Goal: Communication & Community: Answer question/provide support

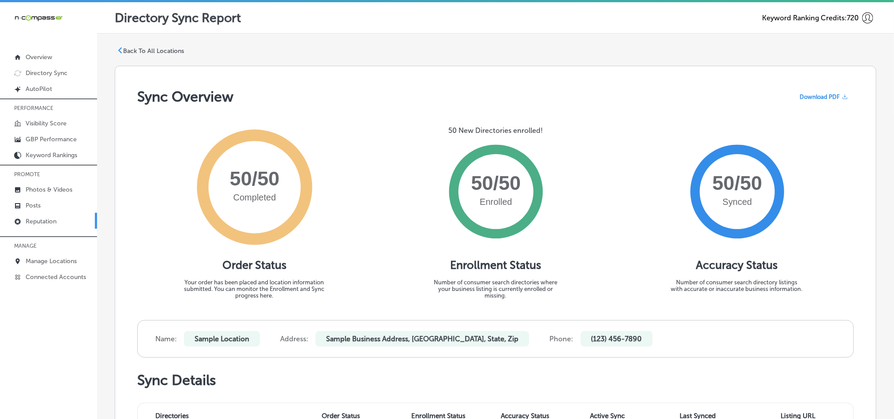
click at [41, 220] on p "Reputation" at bounding box center [41, 222] width 31 height 8
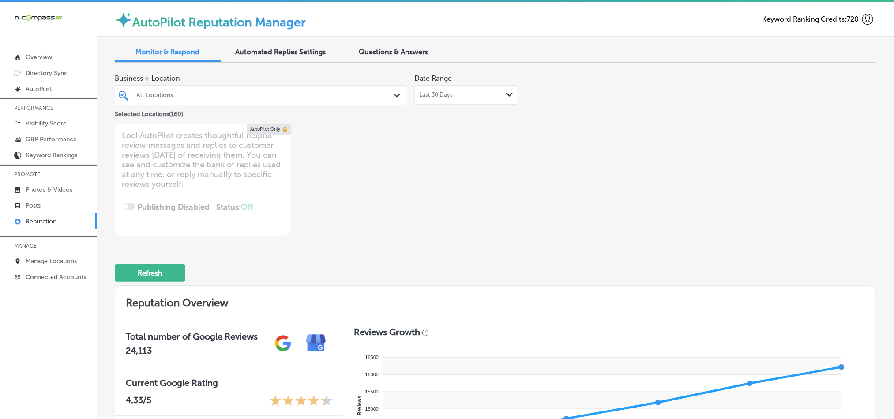
click at [388, 98] on div "All Locations Path Created with Sketch." at bounding box center [261, 95] width 292 height 14
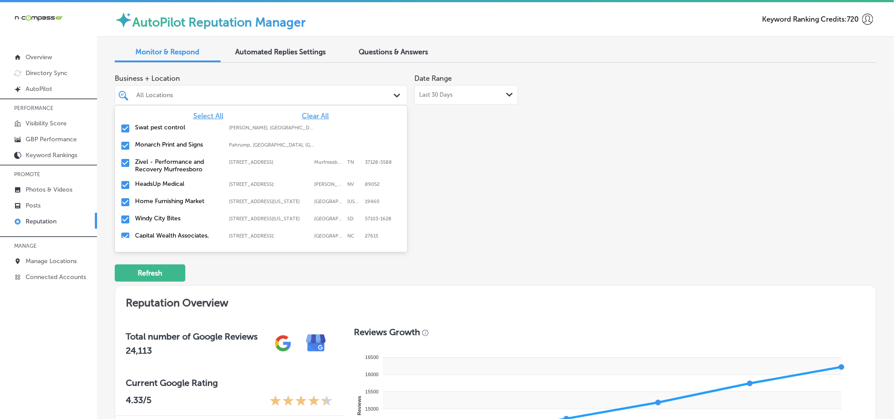
click at [302, 117] on span "Clear All" at bounding box center [315, 116] width 27 height 8
click at [125, 128] on input "checkbox" at bounding box center [125, 128] width 11 height 11
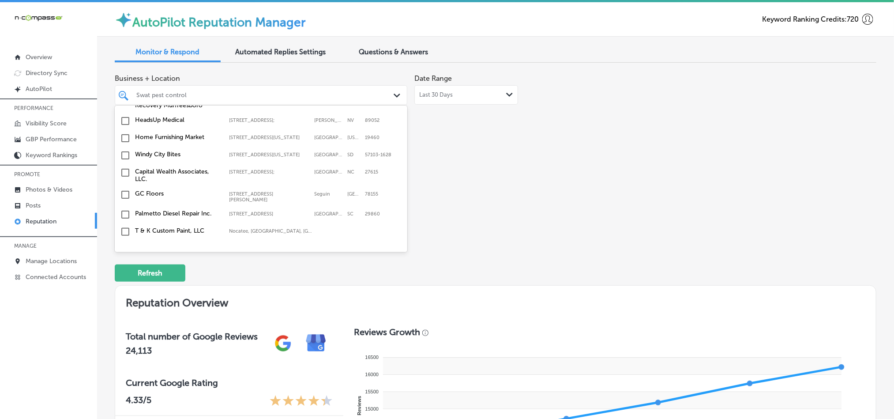
scroll to position [66, 0]
click at [124, 137] on input "checkbox" at bounding box center [125, 136] width 11 height 11
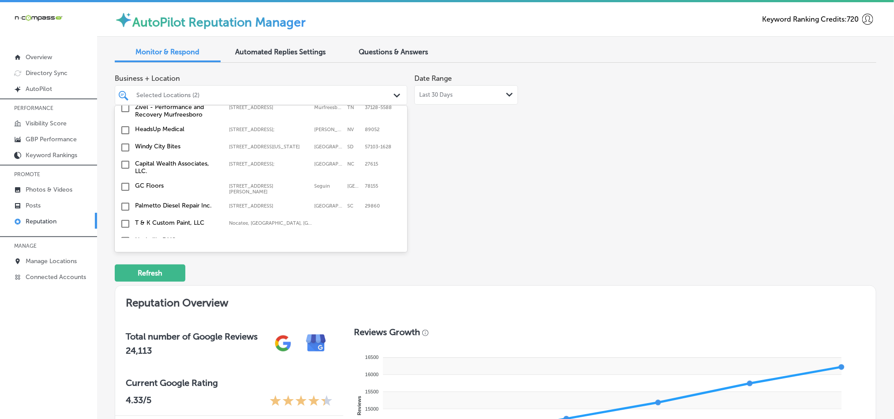
scroll to position [88, 0]
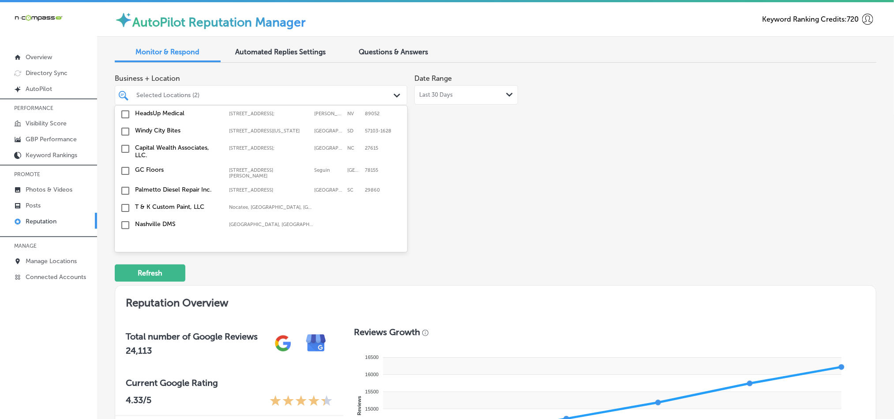
click at [124, 136] on input "checkbox" at bounding box center [125, 131] width 11 height 11
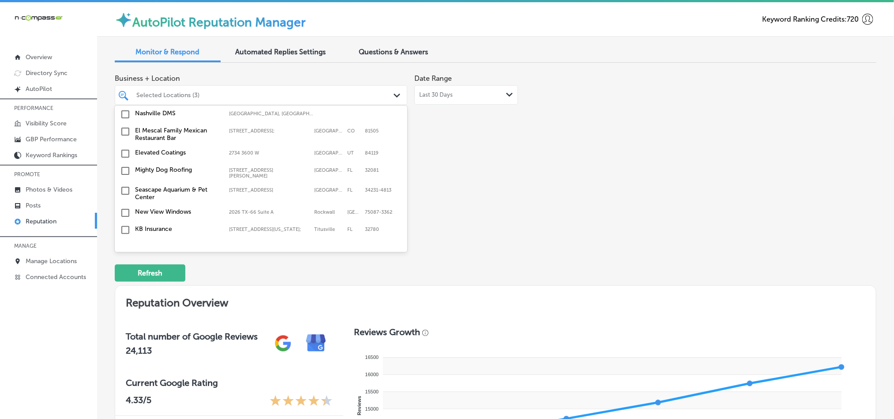
scroll to position [220, 0]
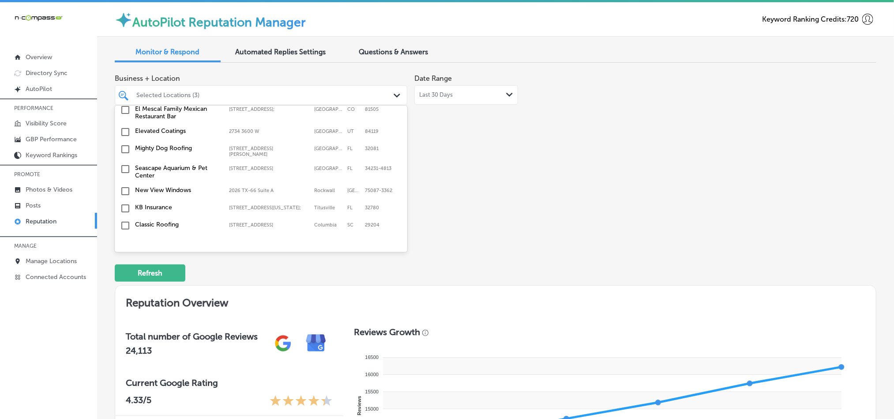
click at [124, 150] on input "checkbox" at bounding box center [125, 149] width 11 height 11
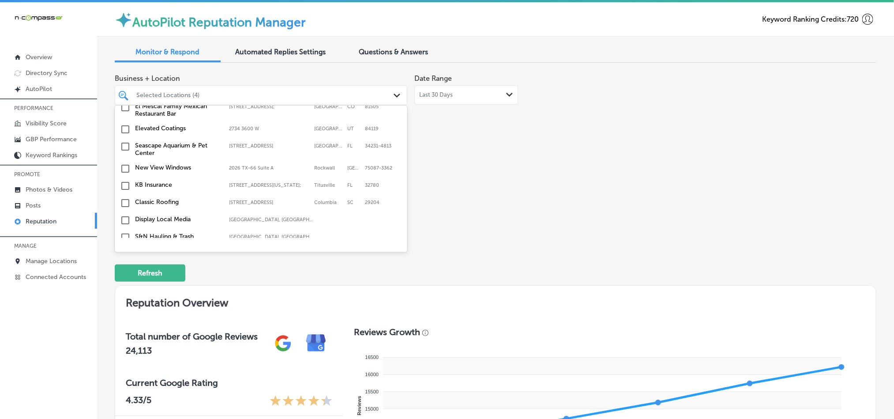
scroll to position [286, 0]
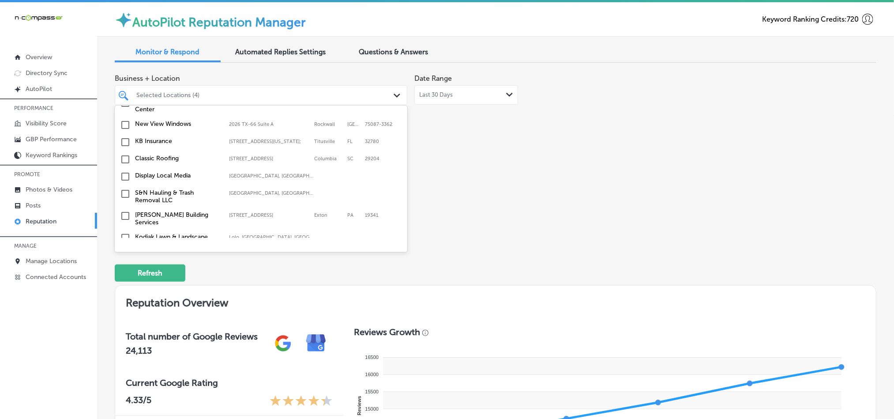
click at [124, 143] on input "checkbox" at bounding box center [125, 142] width 11 height 11
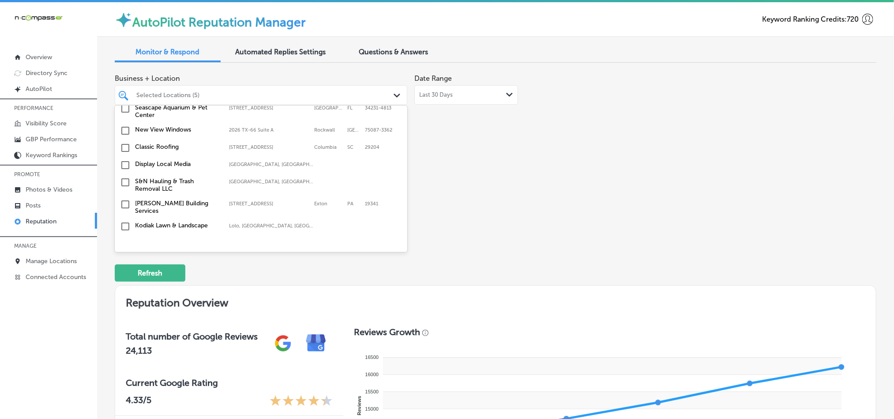
scroll to position [309, 0]
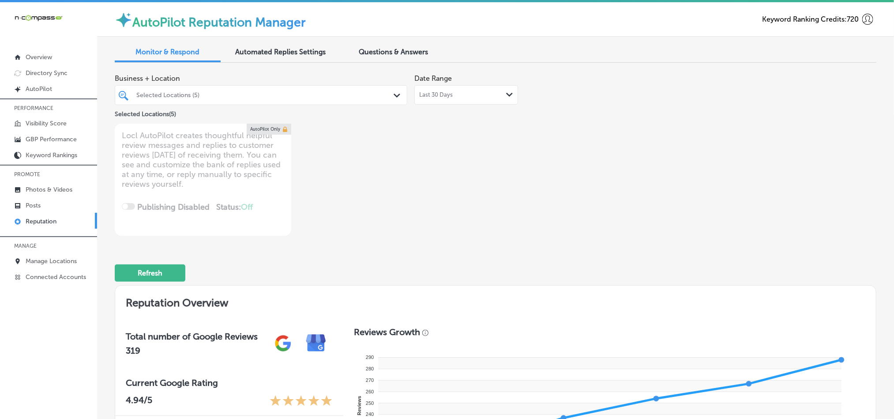
click at [347, 102] on div "Selected Locations (5) Path Created with Sketch." at bounding box center [261, 95] width 293 height 20
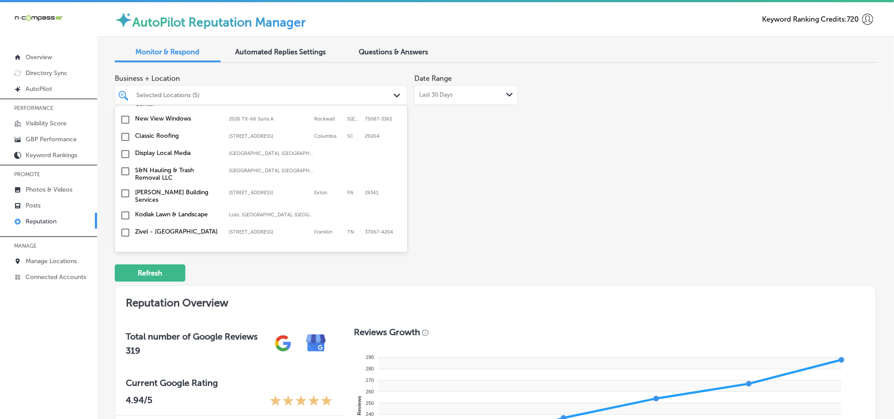
click at [124, 155] on input "checkbox" at bounding box center [125, 154] width 11 height 11
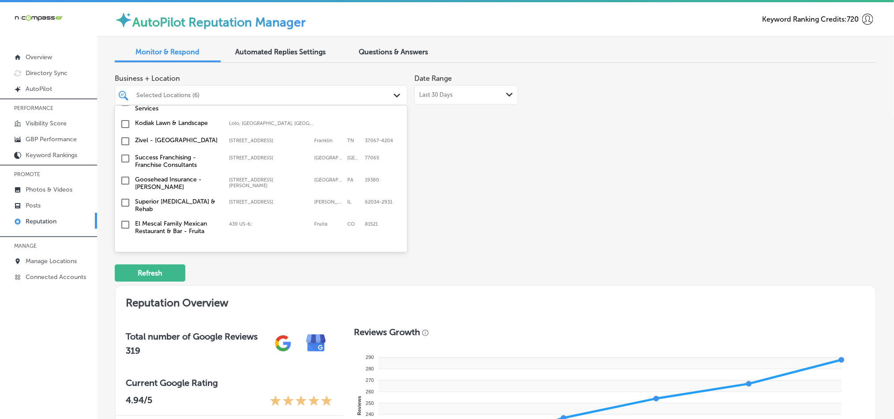
scroll to position [419, 0]
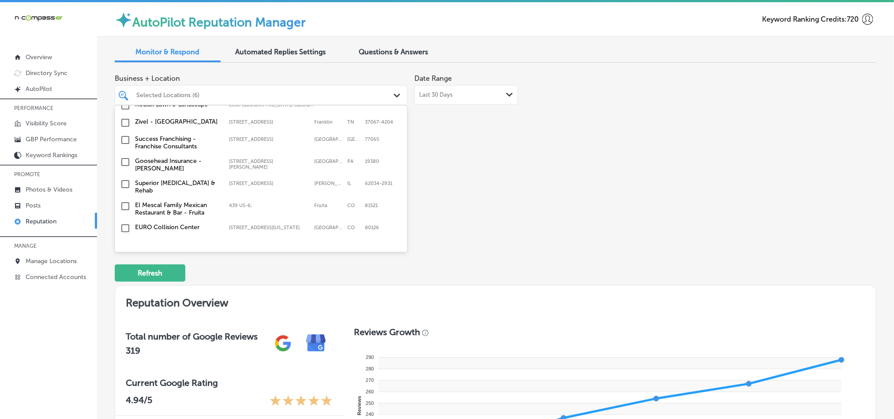
click at [124, 163] on input "checkbox" at bounding box center [125, 162] width 11 height 11
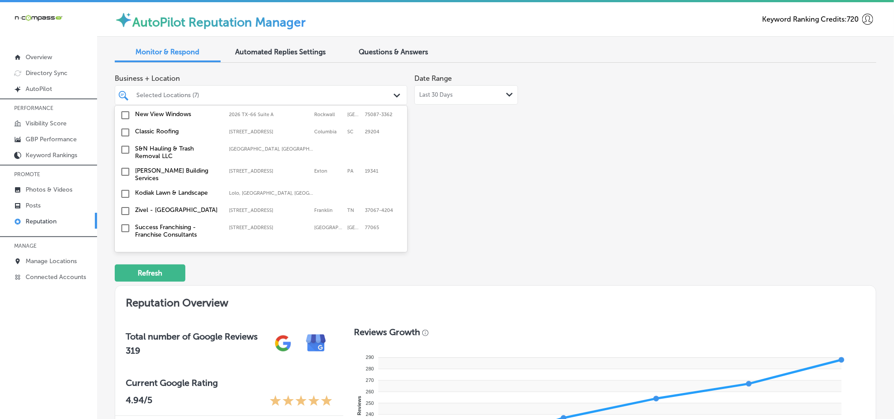
scroll to position [397, 0]
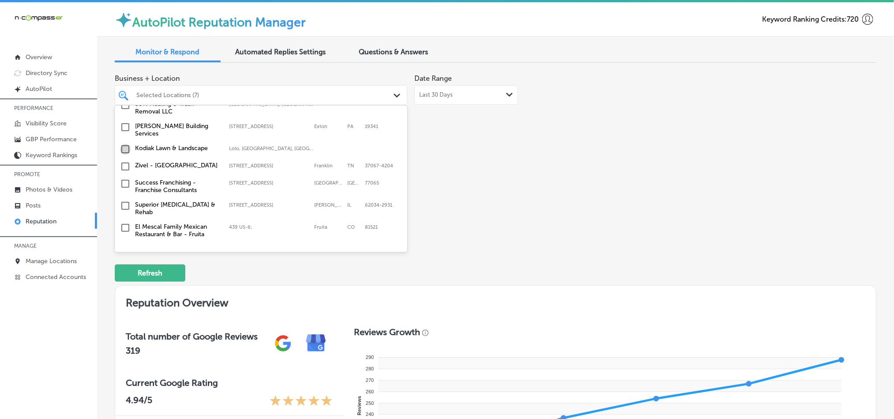
click at [124, 150] on input "checkbox" at bounding box center [125, 149] width 11 height 11
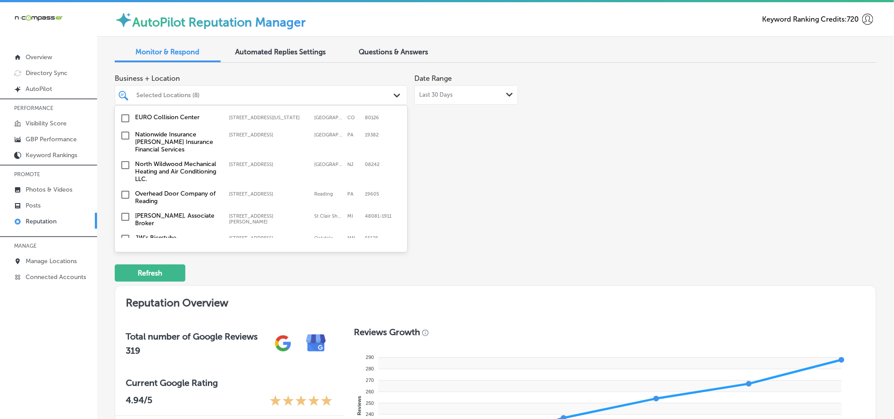
scroll to position [530, 0]
click at [122, 130] on input "checkbox" at bounding box center [125, 134] width 11 height 11
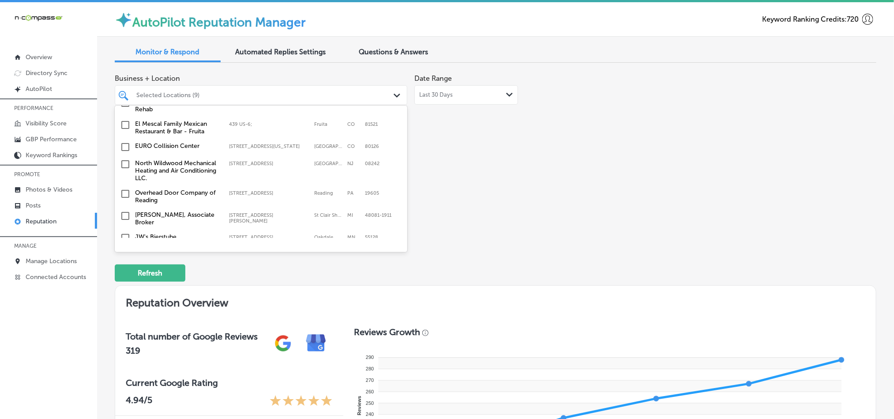
click at [124, 160] on input "checkbox" at bounding box center [125, 164] width 11 height 11
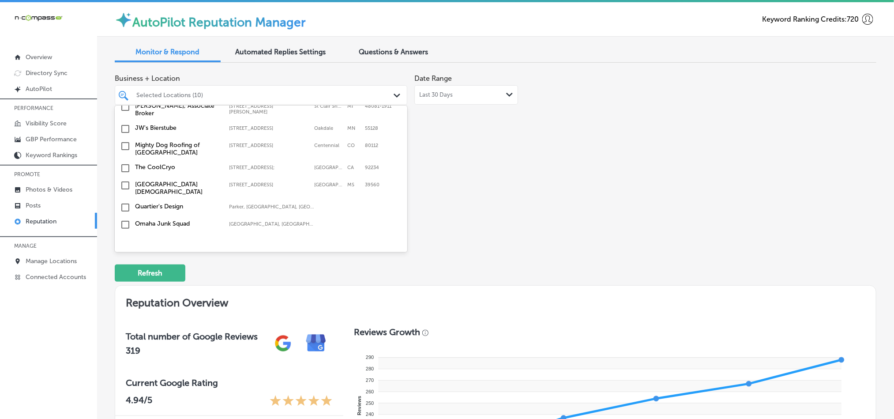
scroll to position [640, 0]
click at [126, 123] on input "checkbox" at bounding box center [125, 127] width 11 height 11
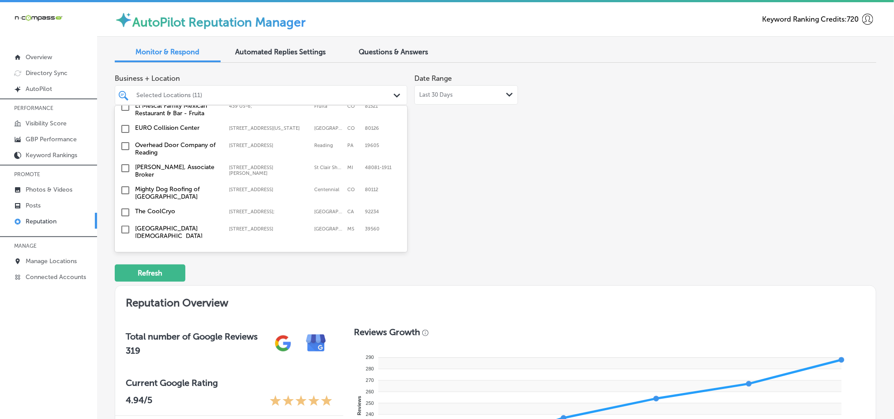
scroll to position [617, 0]
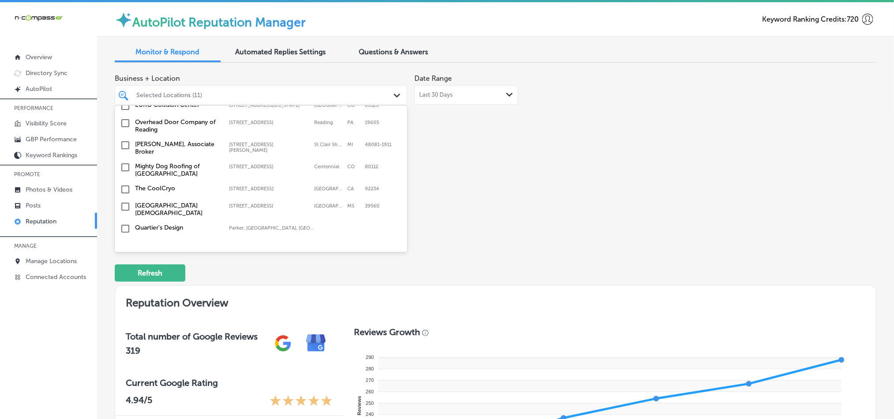
click at [126, 162] on input "checkbox" at bounding box center [125, 167] width 11 height 11
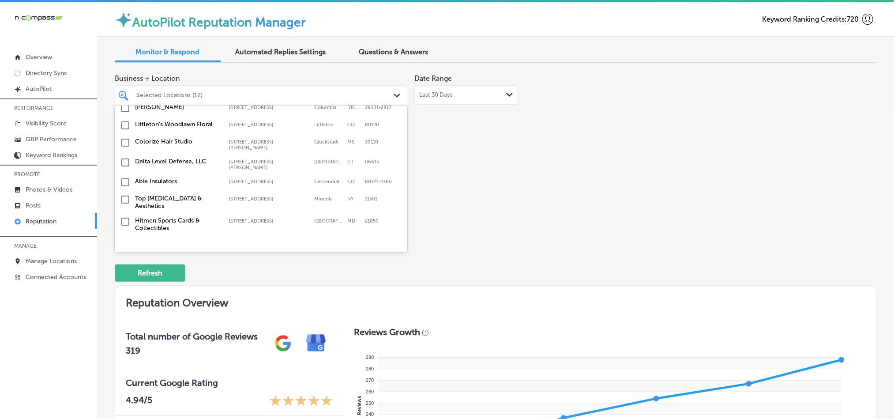
scroll to position [794, 0]
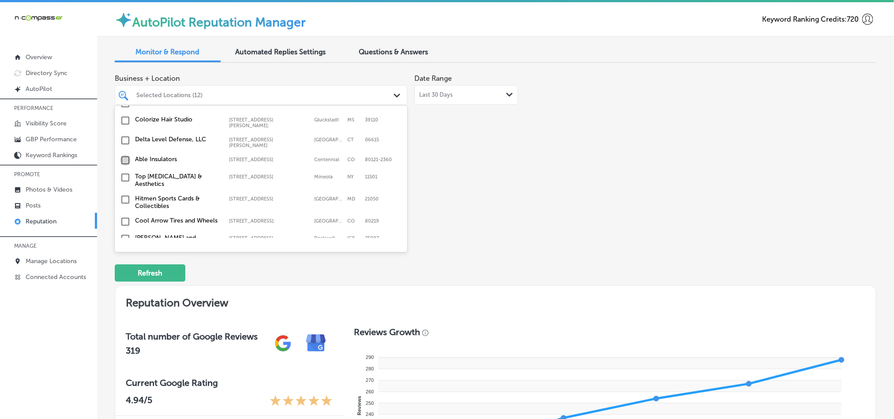
click at [125, 155] on input "checkbox" at bounding box center [125, 160] width 11 height 11
click at [124, 172] on input "checkbox" at bounding box center [125, 177] width 11 height 11
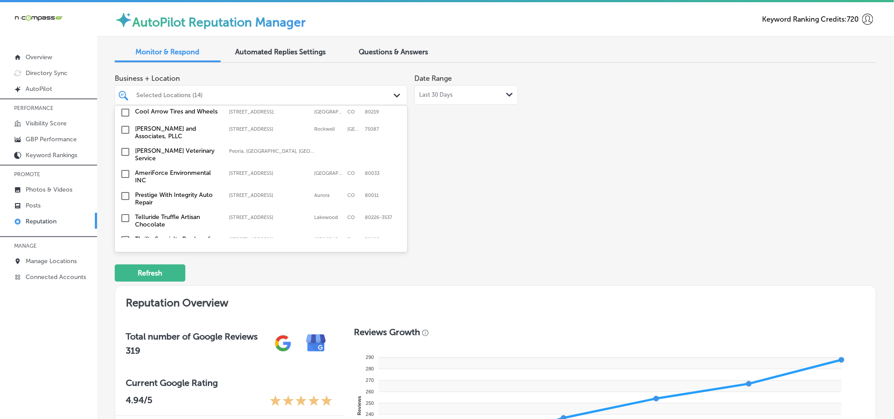
scroll to position [882, 0]
click at [125, 146] on input "checkbox" at bounding box center [125, 151] width 11 height 11
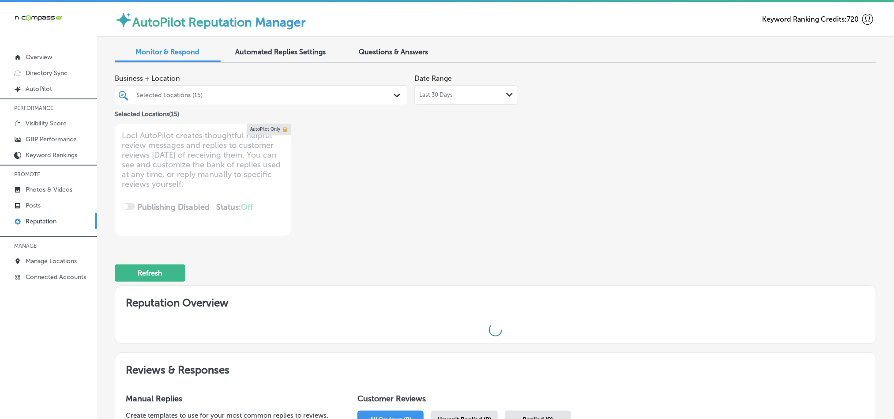
click at [249, 91] on div "Selected Locations (15)" at bounding box center [265, 95] width 258 height 8
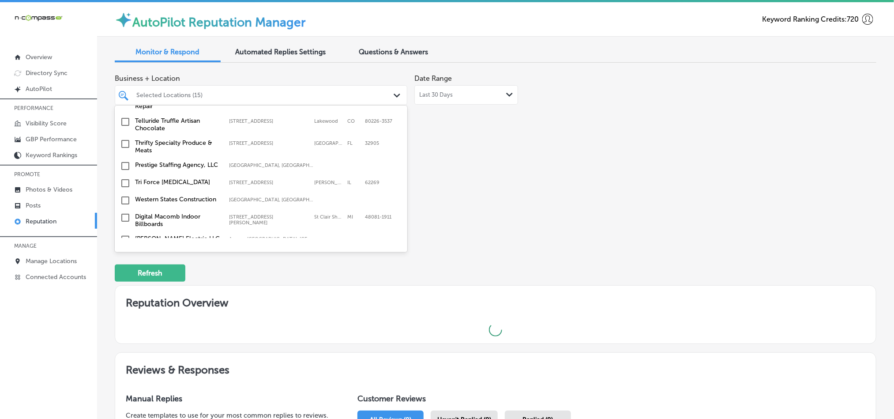
scroll to position [1015, 0]
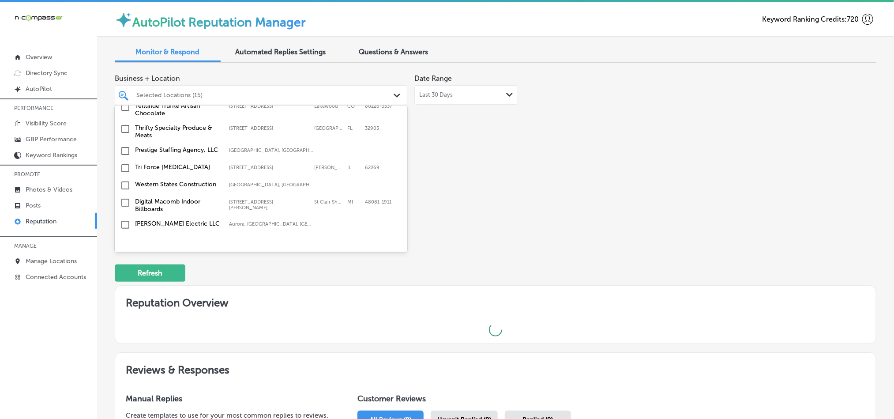
click at [124, 163] on input "checkbox" at bounding box center [125, 168] width 11 height 11
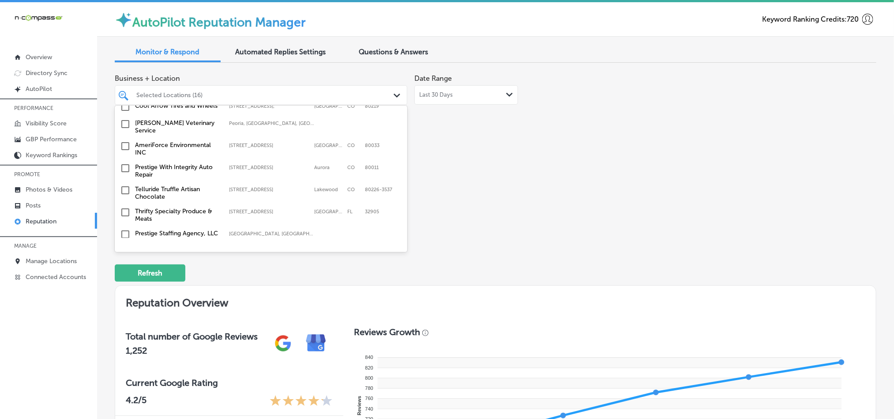
scroll to position [971, 0]
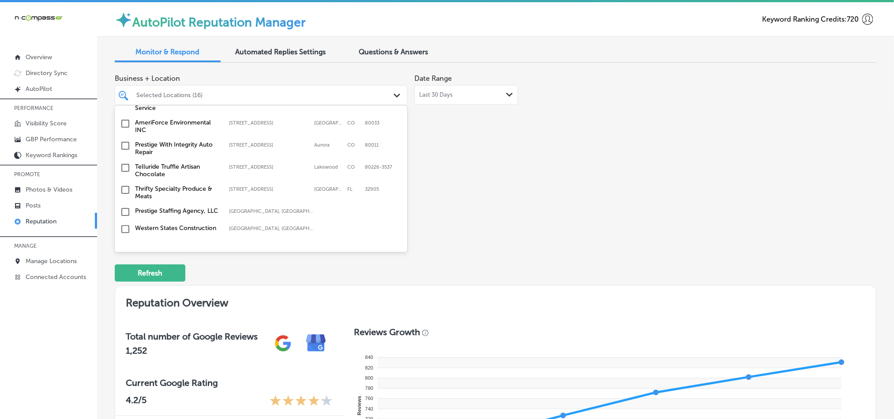
click at [126, 184] on input "checkbox" at bounding box center [125, 189] width 11 height 11
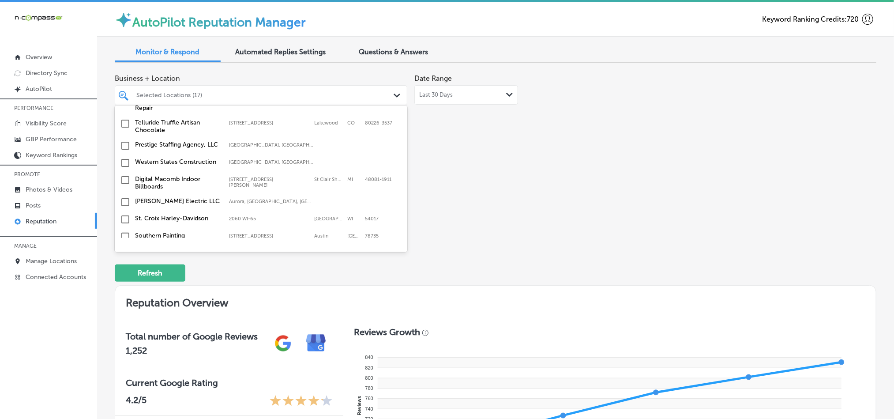
scroll to position [1081, 0]
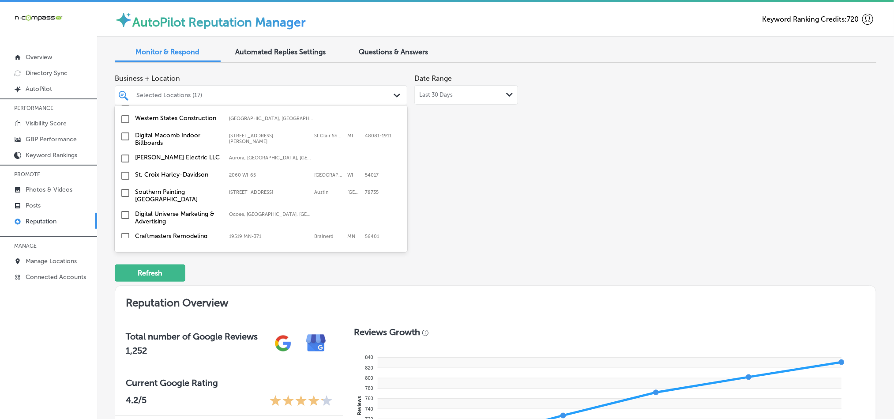
click at [125, 170] on input "checkbox" at bounding box center [125, 175] width 11 height 11
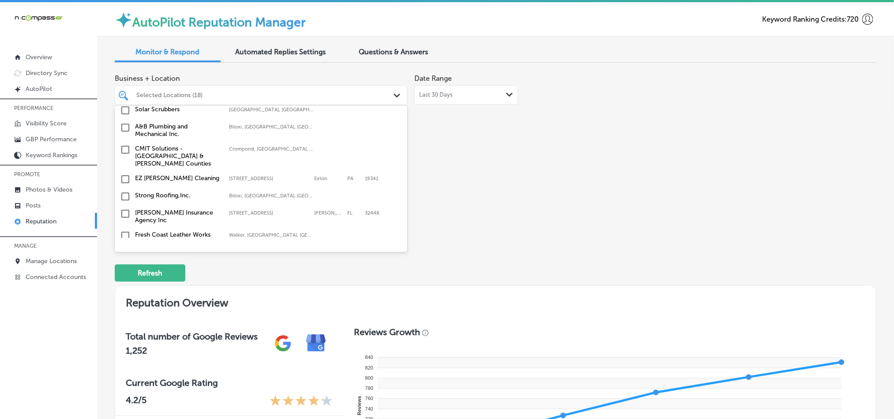
scroll to position [1412, 0]
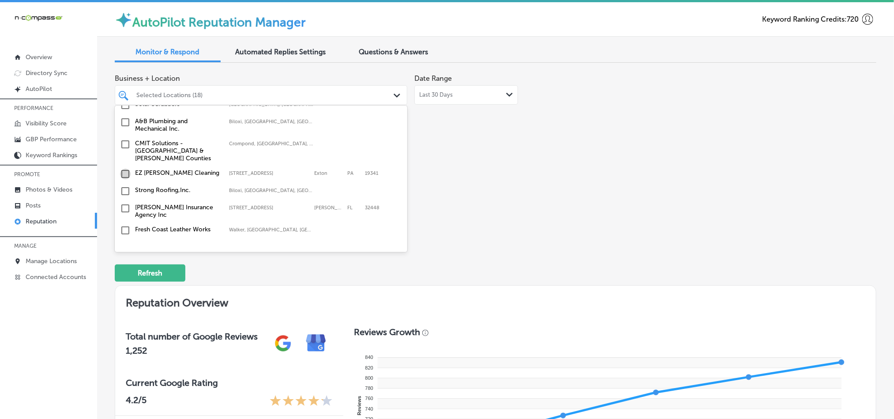
click at [123, 169] on input "checkbox" at bounding box center [125, 174] width 11 height 11
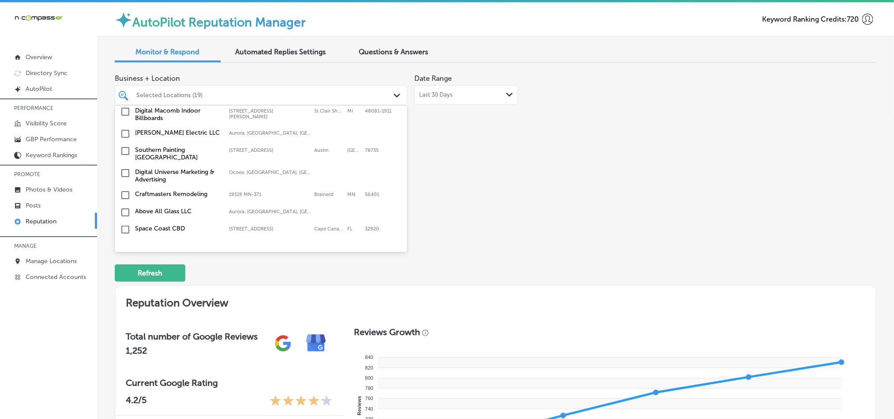
scroll to position [1147, 0]
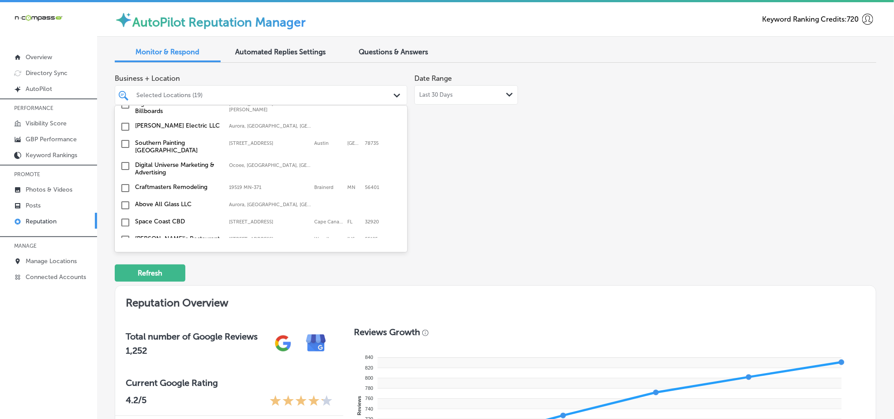
click at [124, 183] on input "checkbox" at bounding box center [125, 188] width 11 height 11
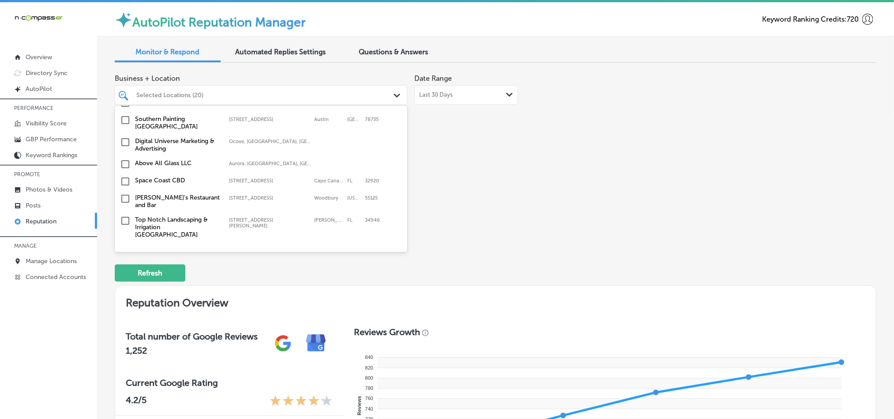
scroll to position [1192, 0]
click at [126, 173] on input "checkbox" at bounding box center [125, 178] width 11 height 11
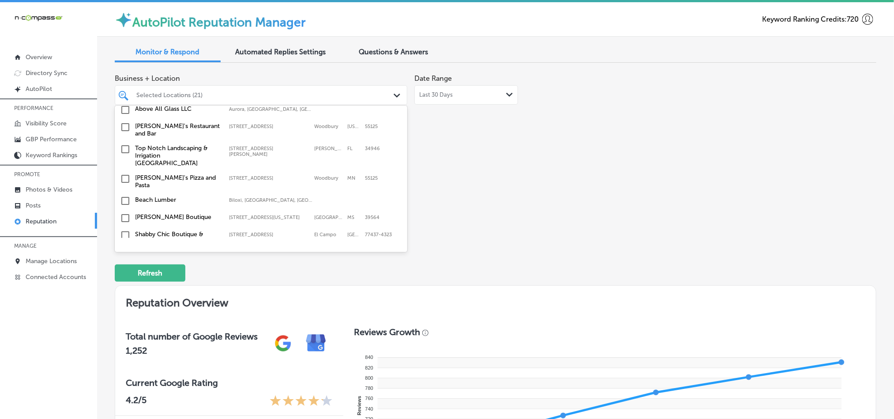
scroll to position [1258, 0]
click at [125, 146] on input "checkbox" at bounding box center [125, 151] width 11 height 11
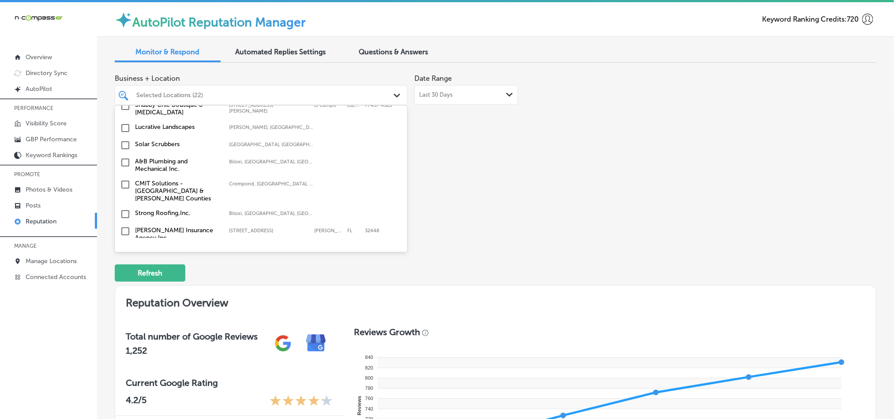
scroll to position [1390, 0]
click at [126, 156] on input "checkbox" at bounding box center [125, 161] width 11 height 11
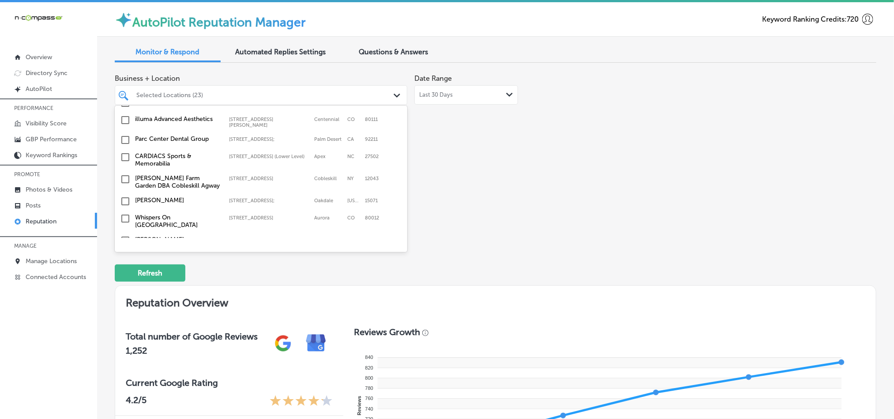
scroll to position [2229, 0]
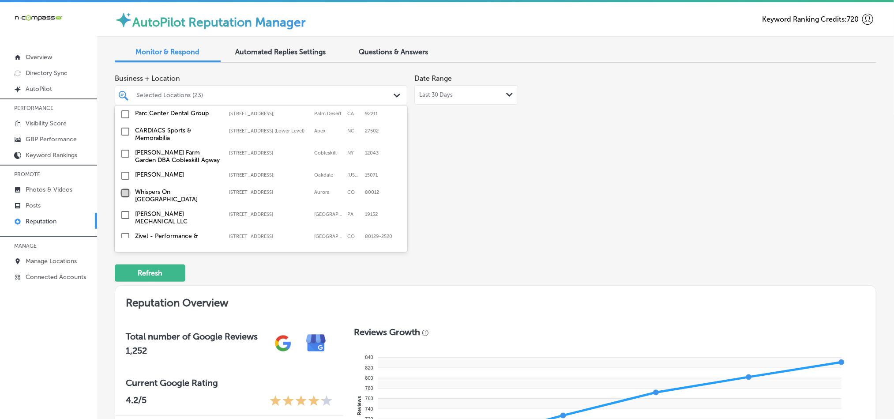
click at [125, 188] on input "checkbox" at bounding box center [125, 193] width 11 height 11
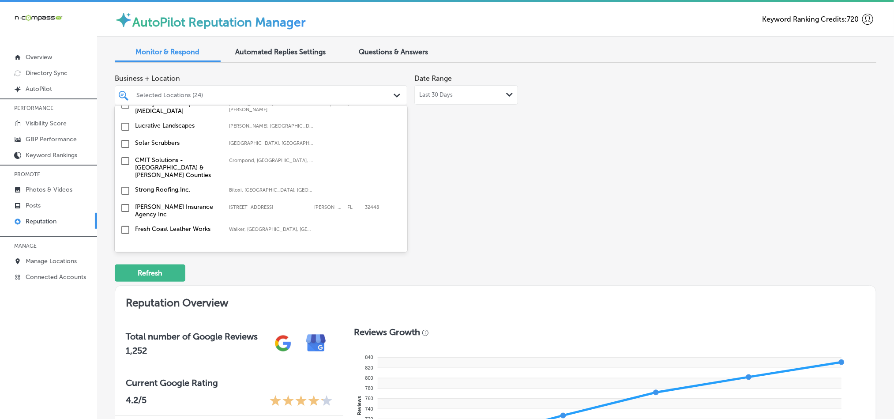
scroll to position [1501, 0]
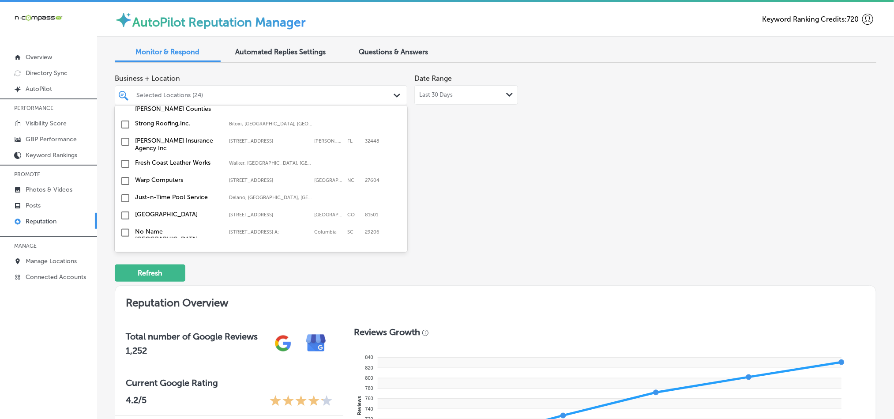
click at [124, 193] on input "checkbox" at bounding box center [125, 198] width 11 height 11
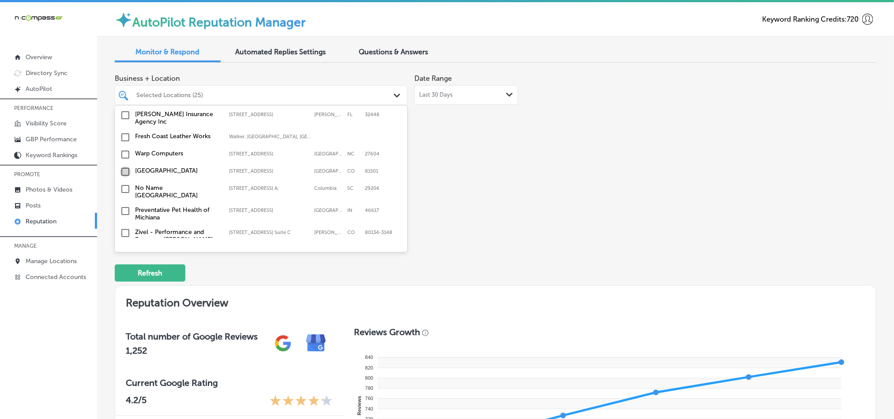
click at [123, 166] on input "checkbox" at bounding box center [125, 171] width 11 height 11
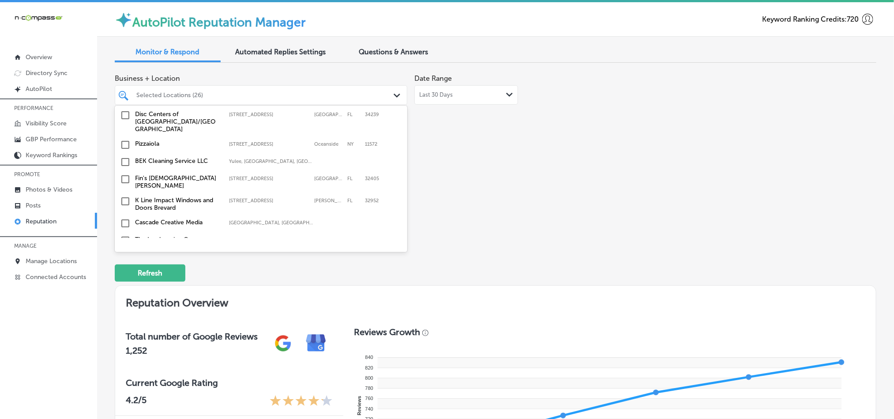
scroll to position [1677, 0]
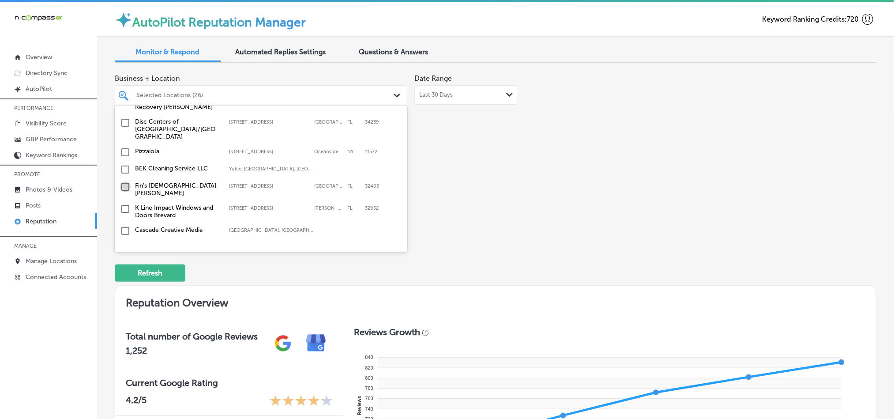
click at [124, 181] on input "checkbox" at bounding box center [125, 186] width 11 height 11
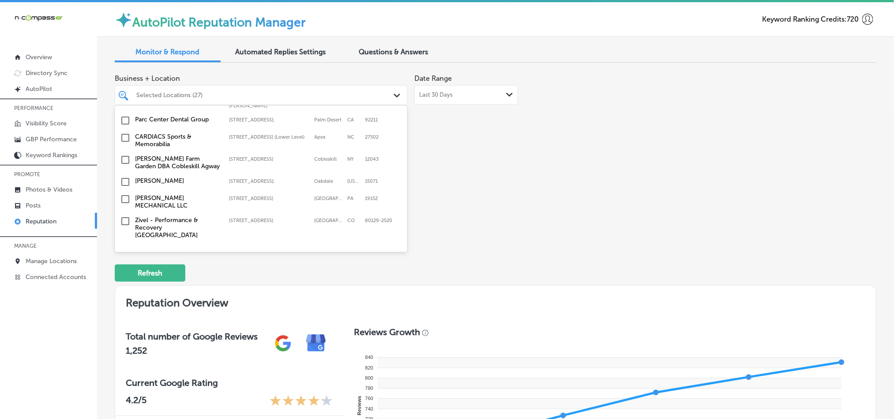
scroll to position [2251, 0]
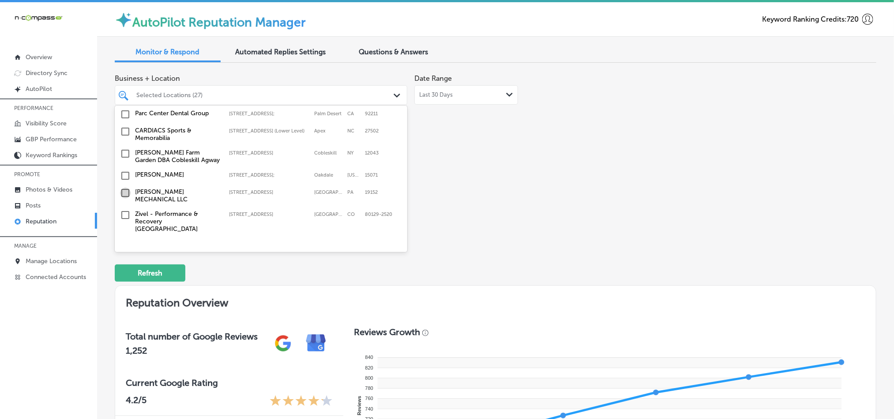
click at [126, 188] on input "checkbox" at bounding box center [125, 193] width 11 height 11
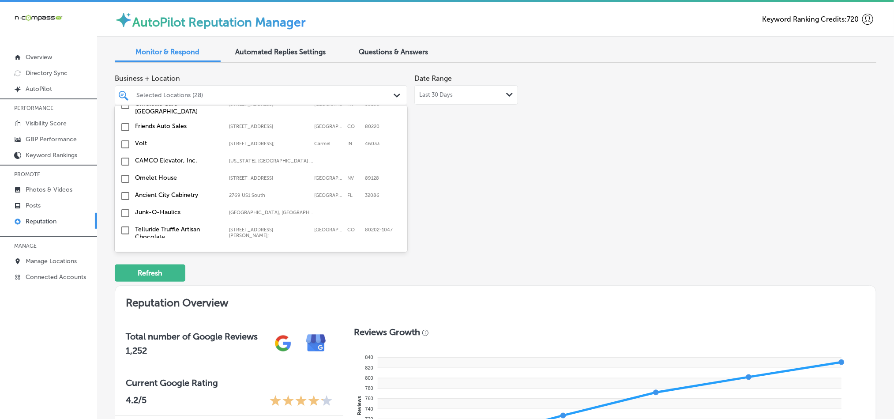
scroll to position [2476, 0]
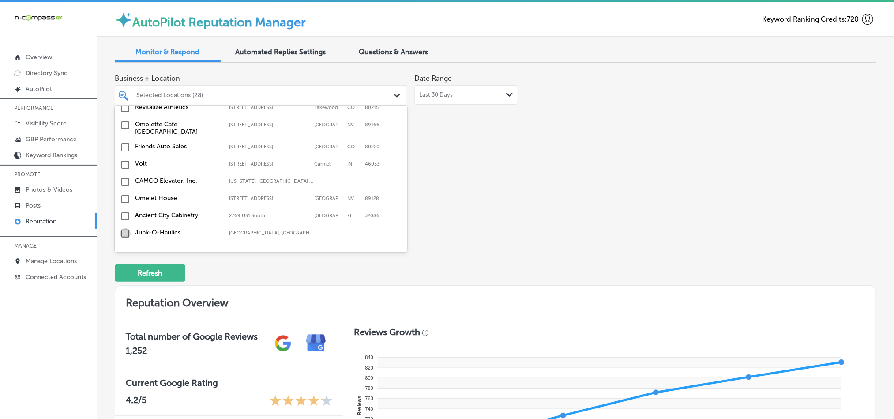
click at [123, 228] on input "checkbox" at bounding box center [125, 233] width 11 height 11
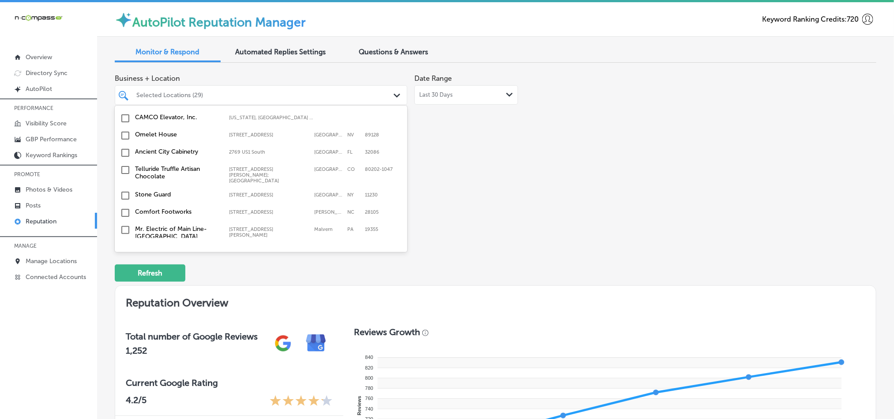
scroll to position [2560, 0]
click at [125, 204] on input "checkbox" at bounding box center [125, 209] width 11 height 11
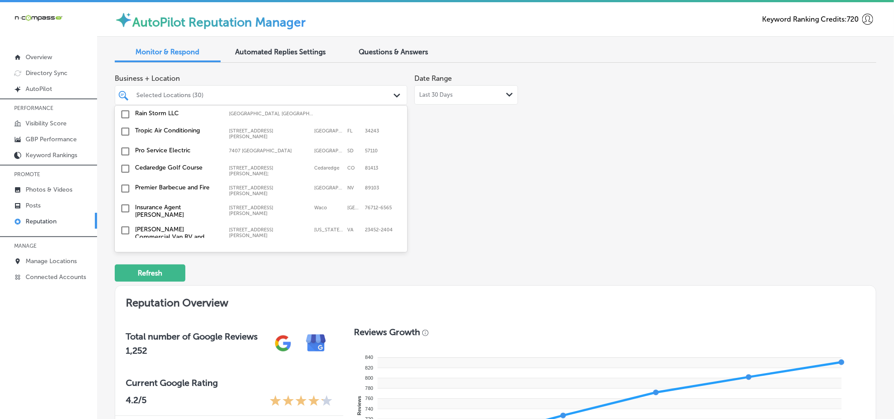
scroll to position [2907, 0]
click at [125, 281] on input "checkbox" at bounding box center [125, 286] width 11 height 11
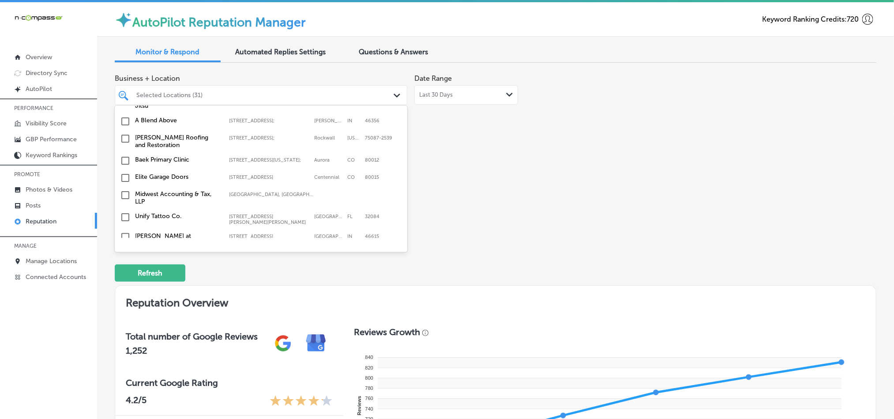
scroll to position [2730, 0]
click at [124, 295] on input "checkbox" at bounding box center [125, 300] width 11 height 11
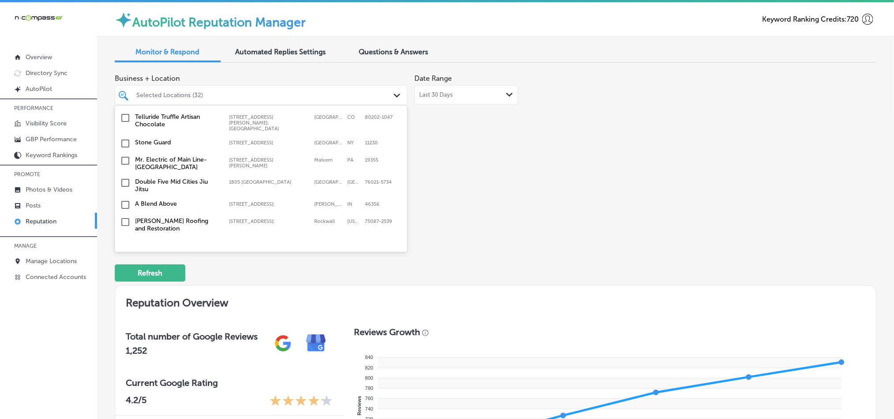
scroll to position [2663, 0]
click at [125, 258] on input "checkbox" at bounding box center [125, 263] width 11 height 11
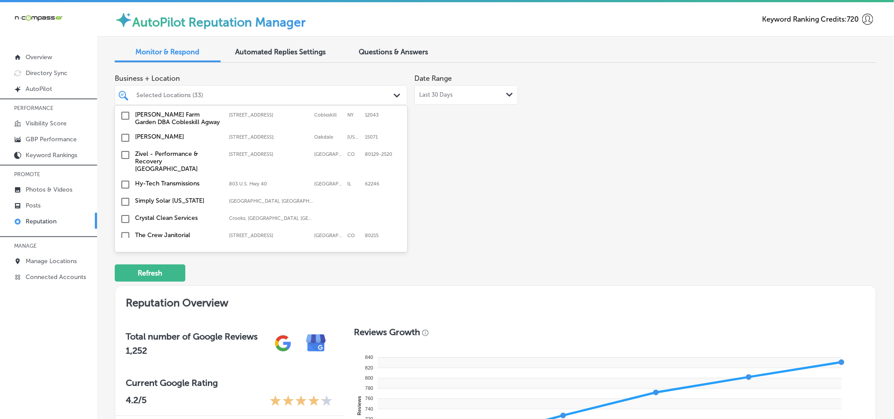
scroll to position [2398, 0]
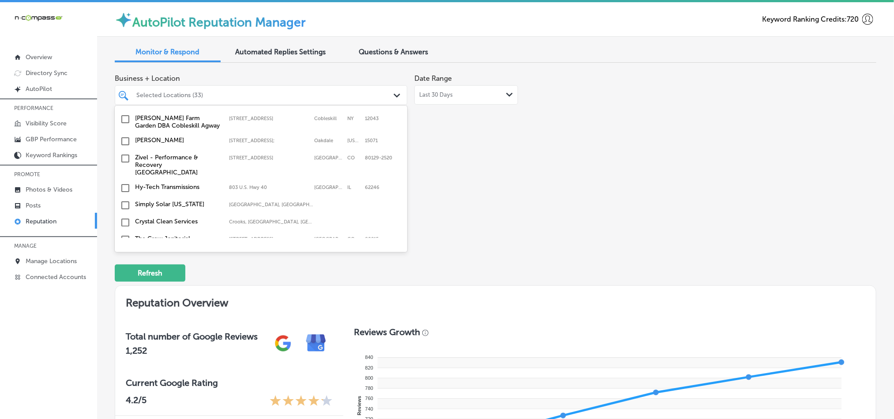
click at [126, 252] on input "checkbox" at bounding box center [125, 257] width 11 height 11
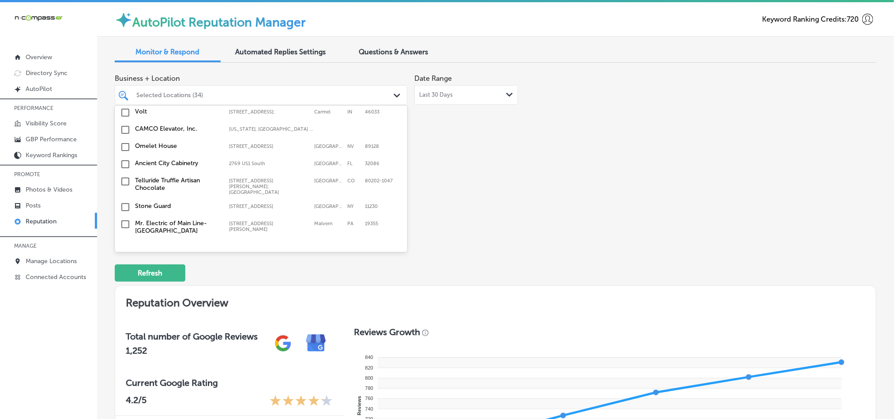
scroll to position [2575, 0]
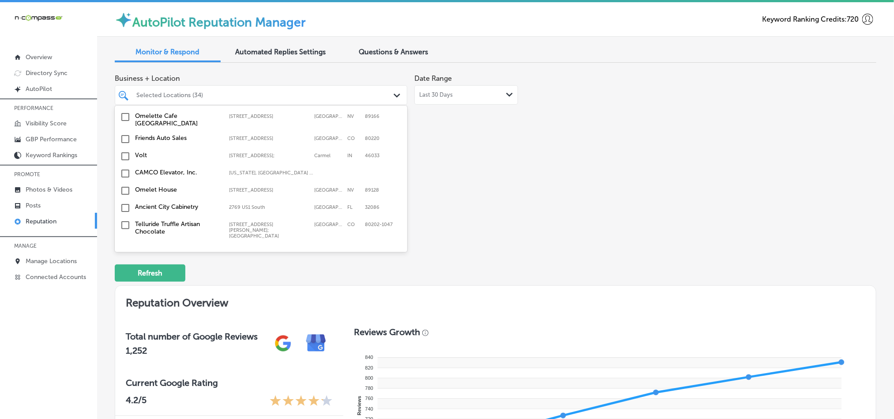
click at [125, 285] on input "checkbox" at bounding box center [125, 290] width 11 height 11
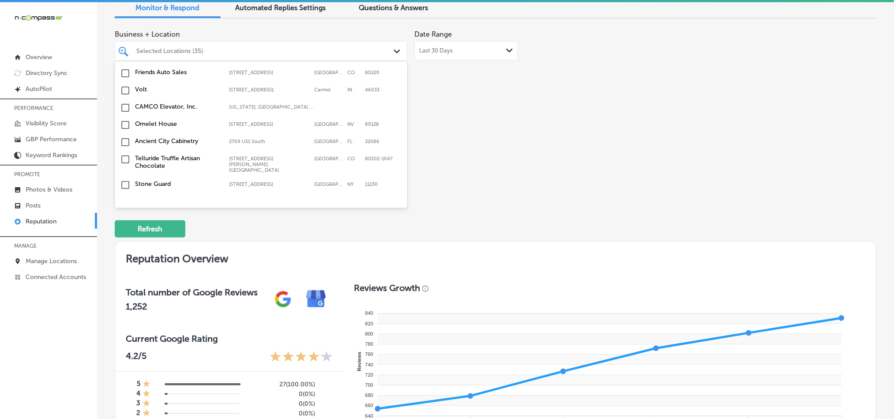
scroll to position [2642, 0]
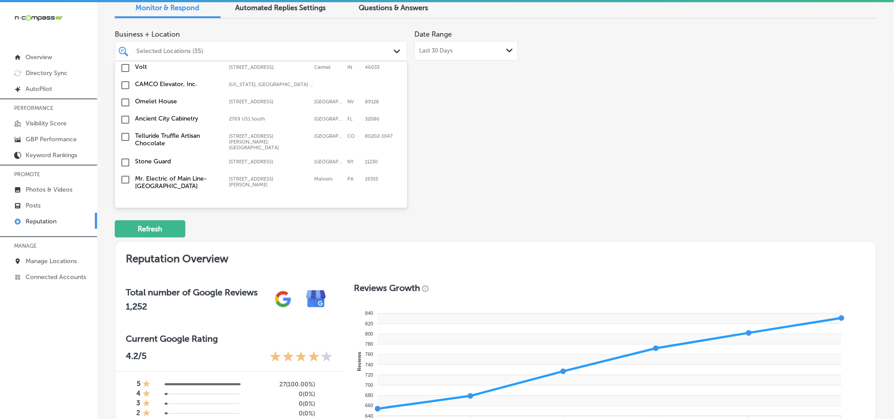
click at [123, 236] on input "checkbox" at bounding box center [125, 241] width 11 height 11
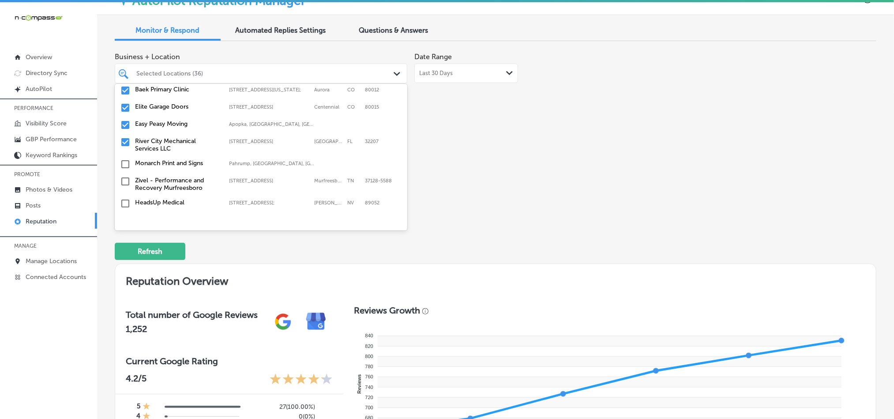
scroll to position [655, 0]
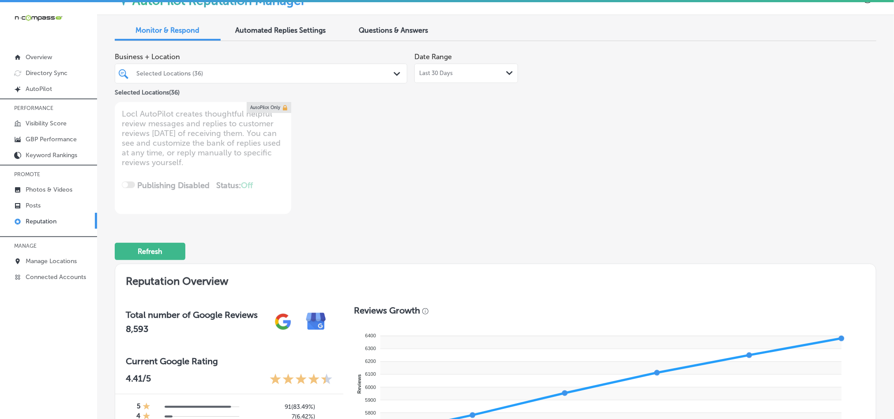
click at [275, 73] on div "Selected Locations (36)" at bounding box center [265, 74] width 258 height 8
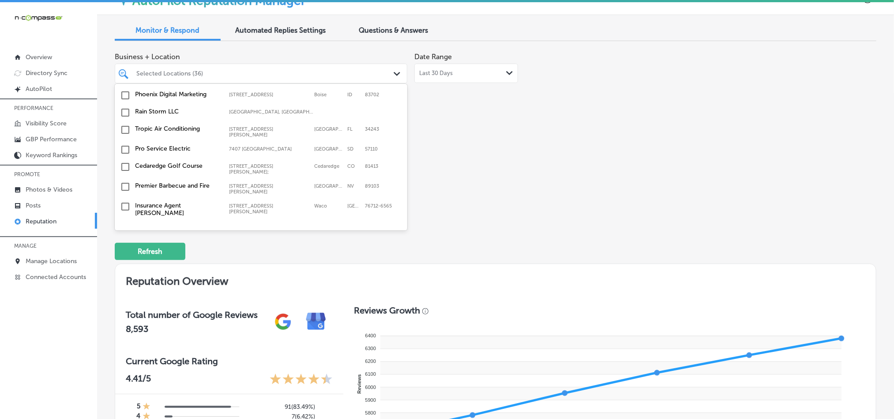
scroll to position [2928, 0]
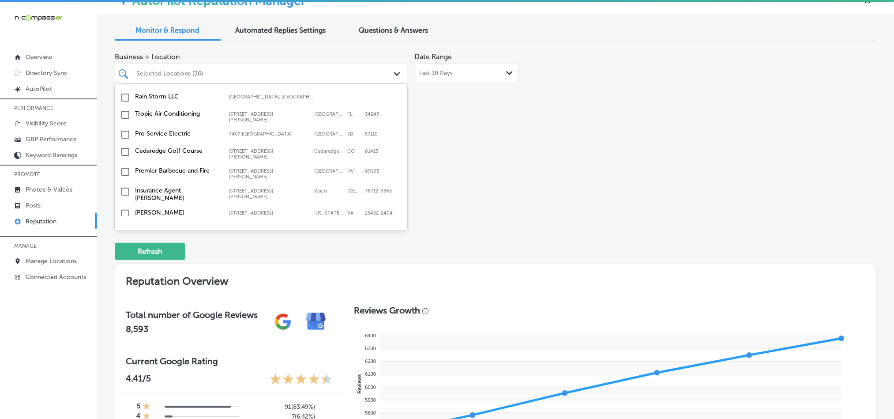
click at [124, 260] on input "checkbox" at bounding box center [125, 265] width 11 height 11
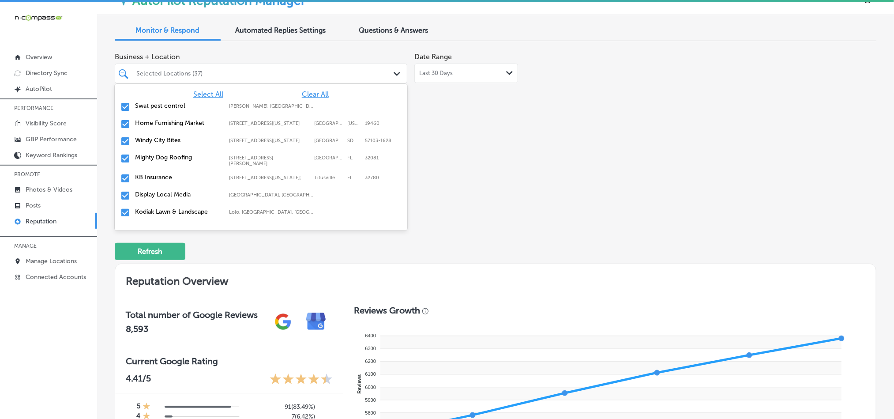
click at [649, 244] on div "Refresh" at bounding box center [496, 248] width 762 height 46
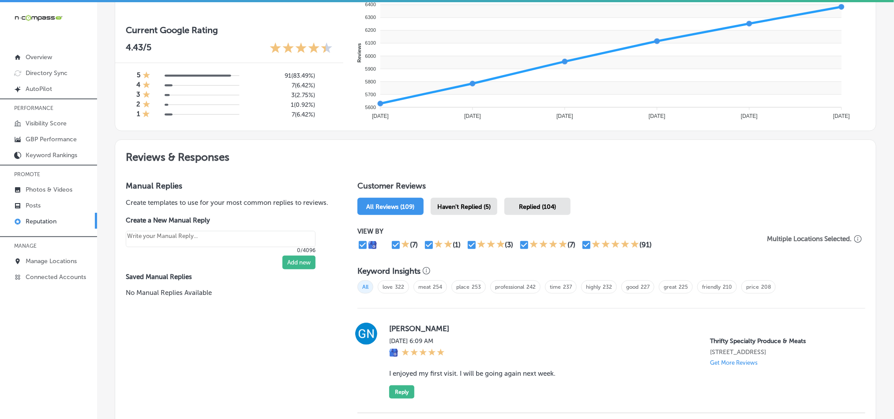
click at [457, 208] on div "Haven't Replied (5)" at bounding box center [464, 206] width 67 height 17
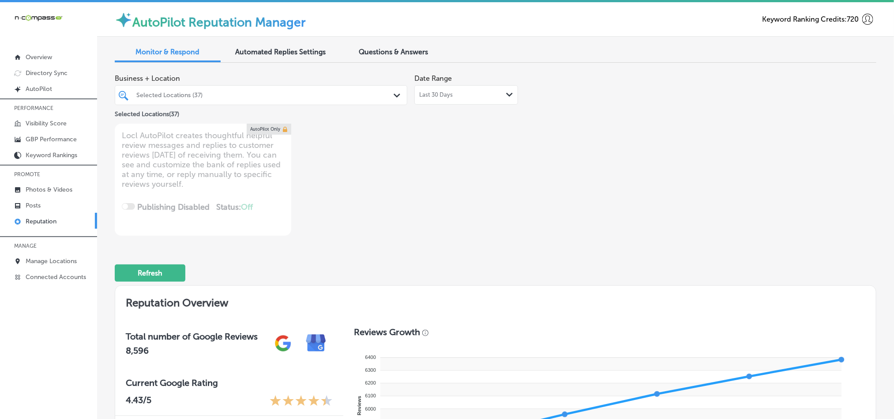
click at [439, 94] on span "Last 30 Days" at bounding box center [436, 94] width 34 height 7
type textarea "x"
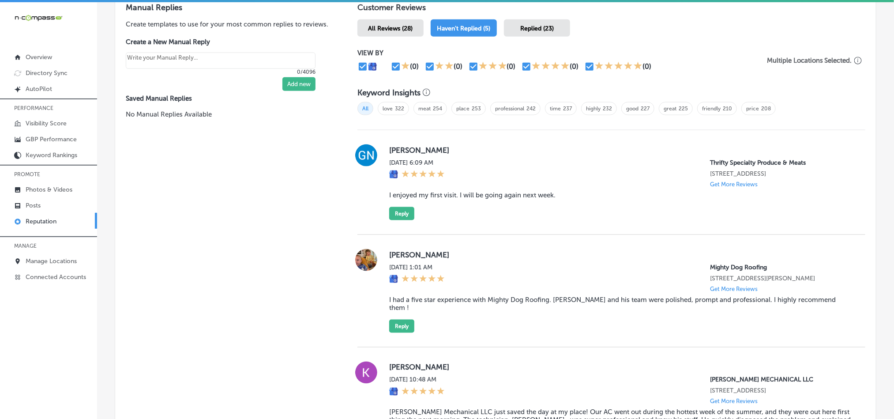
scroll to position [551, 0]
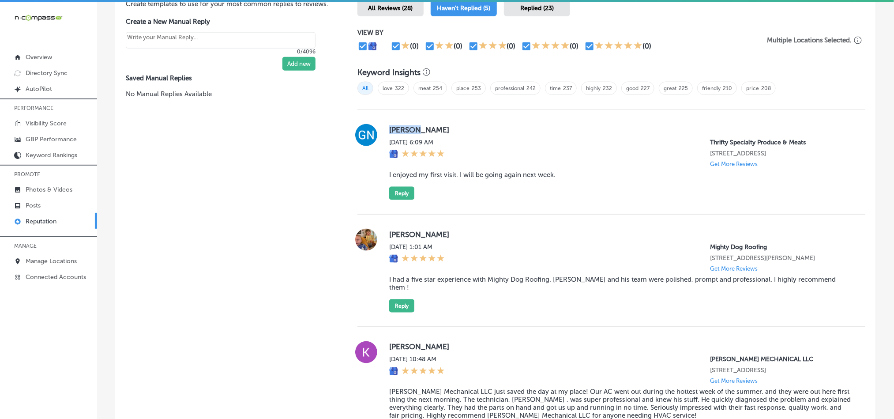
drag, startPoint x: 384, startPoint y: 129, endPoint x: 428, endPoint y: 129, distance: 44.1
click at [428, 129] on div "[PERSON_NAME][DATE] 6:09 AM Thrifty Specialty Produce & Meats [STREET_ADDRESS] …" at bounding box center [612, 162] width 508 height 76
copy label "[PERSON_NAME]"
click at [478, 125] on label "[PERSON_NAME]" at bounding box center [620, 129] width 462 height 9
click at [385, 131] on div "[PERSON_NAME][DATE] 6:09 AM Thrifty Specialty Produce & Meats [STREET_ADDRESS] …" at bounding box center [612, 162] width 508 height 76
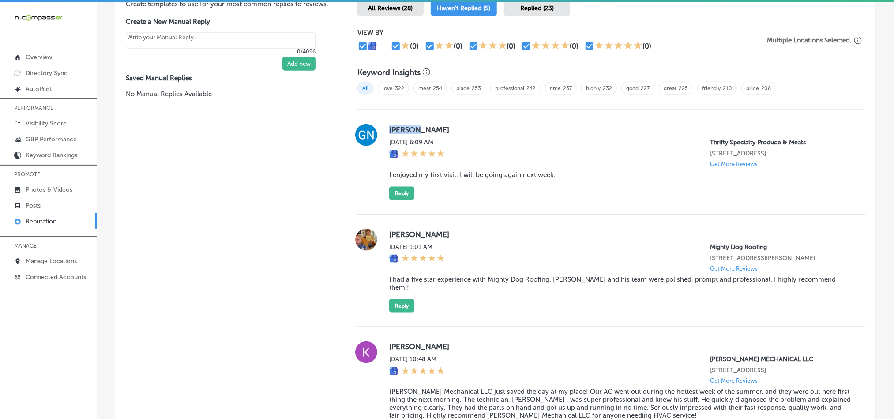
click at [433, 127] on label "[PERSON_NAME]" at bounding box center [620, 129] width 462 height 9
drag, startPoint x: 433, startPoint y: 124, endPoint x: 384, endPoint y: 130, distance: 48.8
click at [384, 130] on div "[PERSON_NAME][DATE] 6:09 AM Thrifty Specialty Produce & Meats [STREET_ADDRESS] …" at bounding box center [612, 162] width 508 height 76
copy label "[PERSON_NAME]"
click at [458, 174] on blockquote "I enjoyed my first visit. I will be going again next week." at bounding box center [620, 175] width 462 height 8
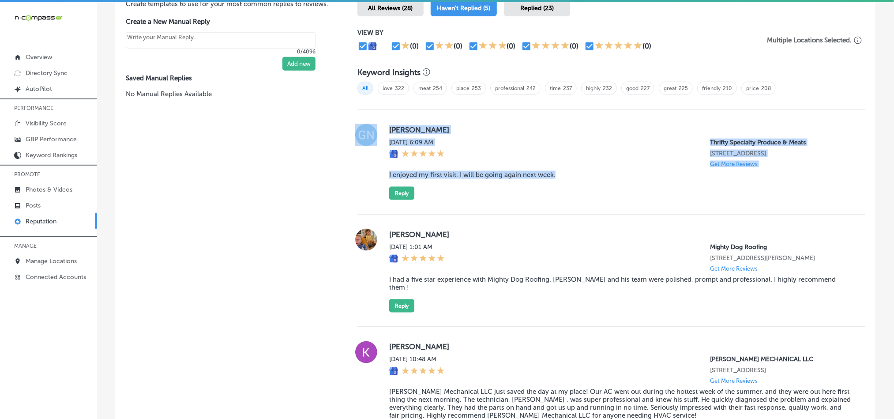
drag, startPoint x: 551, startPoint y: 174, endPoint x: 377, endPoint y: 167, distance: 174.0
click at [377, 167] on div "[PERSON_NAME][DATE] 6:09 AM Thrifty Specialty Produce & Meats [STREET_ADDRESS] …" at bounding box center [612, 162] width 508 height 76
click at [485, 183] on div "[PERSON_NAME][DATE] 6:09 AM Thrifty Specialty Produce & Meats [STREET_ADDRESS] …" at bounding box center [620, 162] width 462 height 76
drag, startPoint x: 561, startPoint y: 176, endPoint x: 383, endPoint y: 177, distance: 177.4
click at [383, 177] on div "[PERSON_NAME][DATE] 6:09 AM Thrifty Specialty Produce & Meats [STREET_ADDRESS] …" at bounding box center [612, 162] width 508 height 76
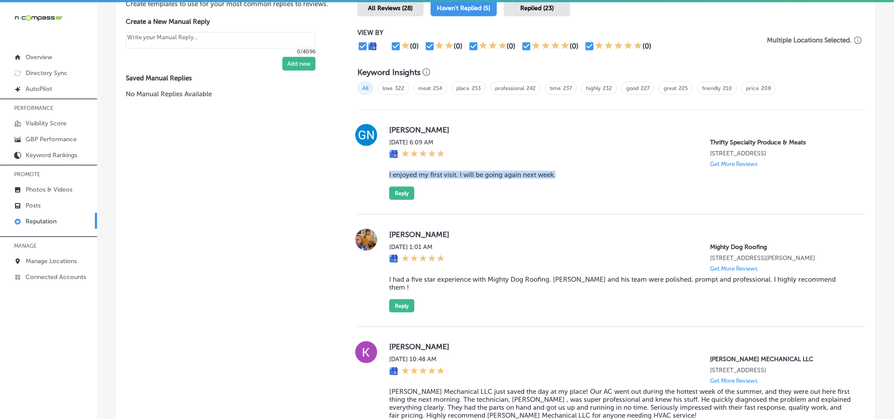
copy blockquote "I enjoyed my first visit. I will be going again next week."
click at [543, 224] on div "[PERSON_NAME][DATE] 1:01 AM Mighty Dog Roofing [STREET_ADDRESS][PERSON_NAME] Ge…" at bounding box center [612, 271] width 508 height 113
click at [401, 193] on button "Reply" at bounding box center [401, 193] width 25 height 13
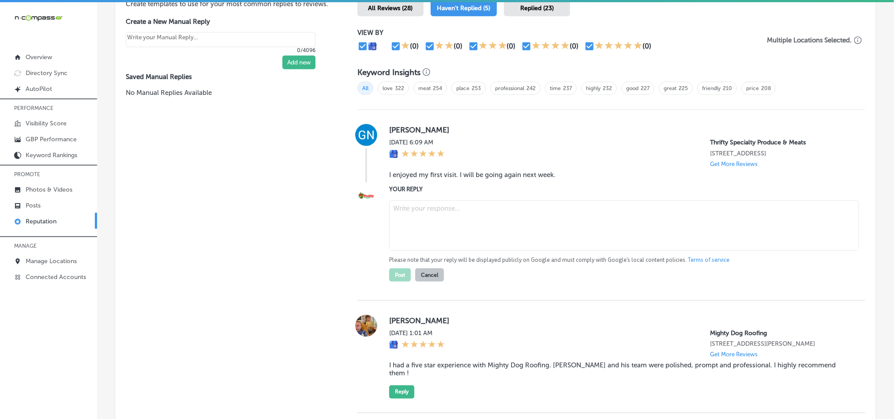
click at [445, 241] on textarea at bounding box center [624, 225] width 470 height 50
paste textarea "Thank you for the great review, GN! We’re so glad you enjoyed your first visit …"
type textarea "Thank you for the great review, GN! We’re so glad you enjoyed your first visit …"
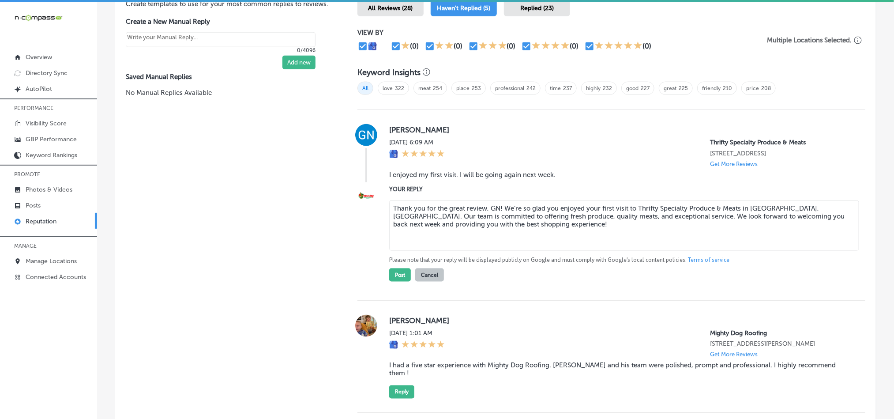
drag, startPoint x: 496, startPoint y: 207, endPoint x: 513, endPoint y: 248, distance: 44.5
click at [496, 207] on textarea "Thank you for the great review, GN! We’re so glad you enjoyed your first visit …" at bounding box center [624, 225] width 470 height 50
type textarea "x"
type textarea "Thank you for the great review! We’re so glad you enjoyed your first visit to T…"
click at [395, 273] on button "Post" at bounding box center [400, 274] width 22 height 13
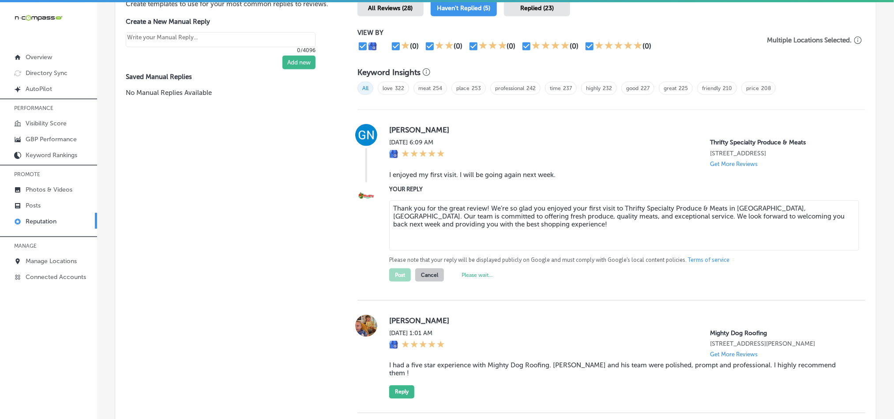
type textarea "x"
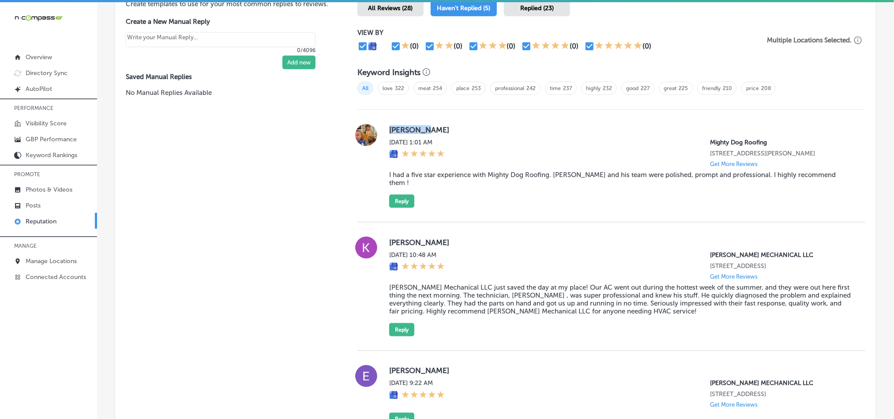
drag, startPoint x: 384, startPoint y: 128, endPoint x: 425, endPoint y: 128, distance: 41.0
click at [425, 128] on div "[PERSON_NAME][DATE] 1:01 AM Mighty Dog Roofing [STREET_ADDRESS][PERSON_NAME] Ge…" at bounding box center [612, 166] width 508 height 84
copy label "[PERSON_NAME]"
click at [444, 181] on blockquote "I had a five star experience with Mighty Dog Roofing. [PERSON_NAME] and his tea…" at bounding box center [620, 179] width 462 height 16
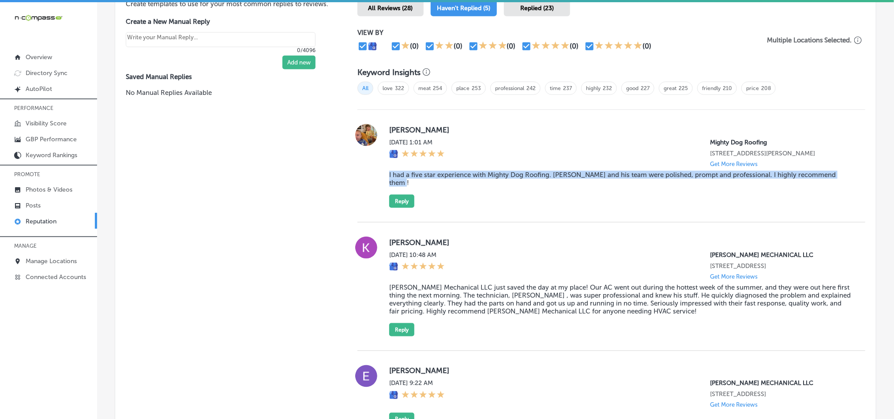
drag, startPoint x: 380, startPoint y: 178, endPoint x: 489, endPoint y: 193, distance: 110.1
click at [489, 193] on div "[PERSON_NAME][DATE] 1:01 AM Mighty Dog Roofing [STREET_ADDRESS][PERSON_NAME] Ge…" at bounding box center [612, 166] width 508 height 84
copy blockquote "I had a five star experience with Mighty Dog Roofing. [PERSON_NAME] and his tea…"
click at [474, 180] on blockquote "I had a five star experience with Mighty Dog Roofing. [PERSON_NAME] and his tea…" at bounding box center [620, 179] width 462 height 16
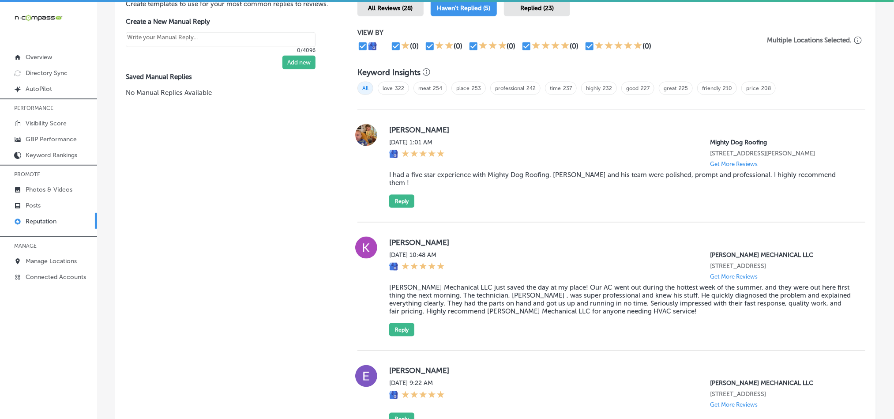
click at [560, 208] on div "[PERSON_NAME][DATE] 1:01 AM Mighty Dog Roofing [STREET_ADDRESS][PERSON_NAME] Ge…" at bounding box center [620, 166] width 462 height 84
click at [391, 200] on button "Reply" at bounding box center [401, 201] width 25 height 13
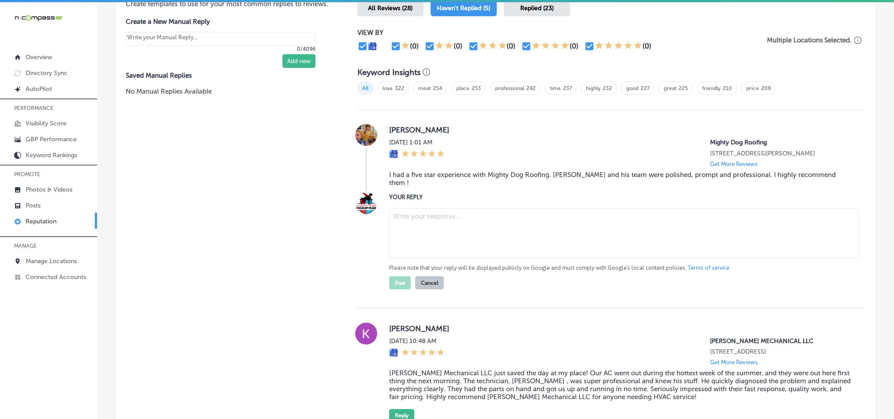
click at [424, 231] on textarea at bounding box center [624, 233] width 470 height 50
paste textarea "Thank you for the fantastic feedback, [PERSON_NAME]! We’re thrilled to hear you…"
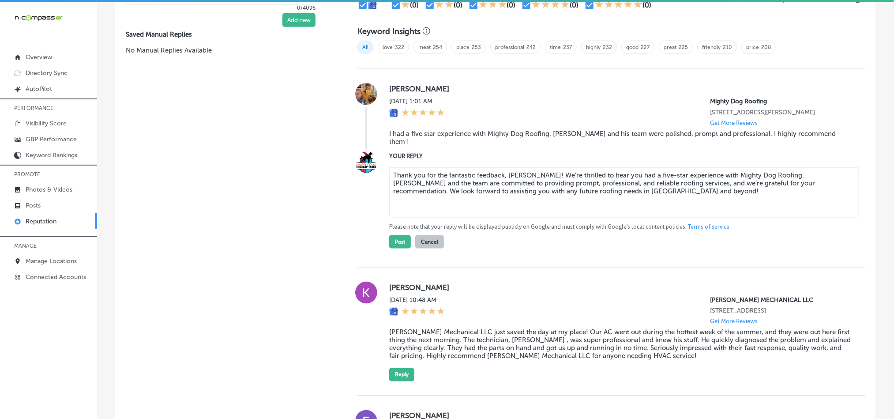
scroll to position [596, 0]
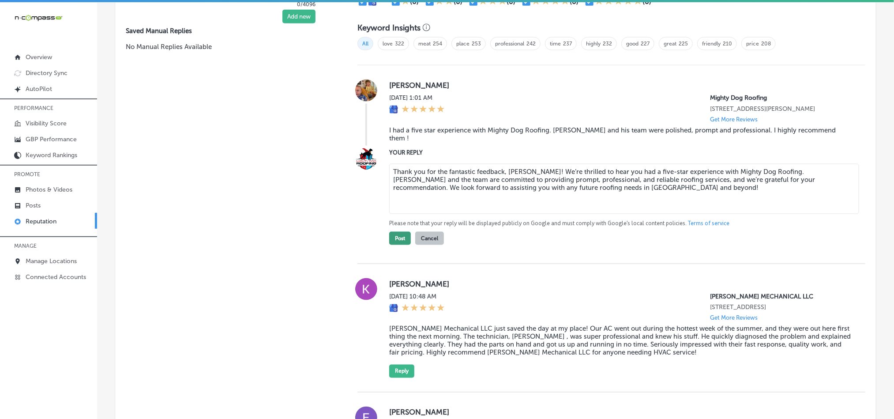
type textarea "Thank you for the fantastic feedback, [PERSON_NAME]! We’re thrilled to hear you…"
click at [395, 245] on button "Post" at bounding box center [400, 238] width 22 height 13
type textarea "x"
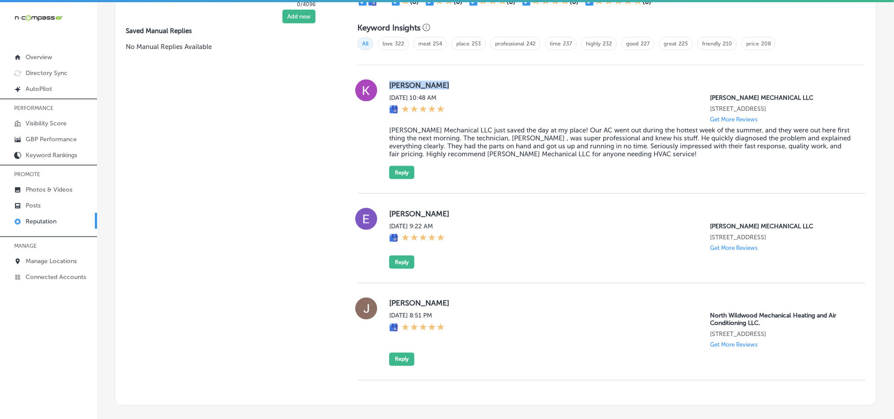
drag, startPoint x: 384, startPoint y: 84, endPoint x: 430, endPoint y: 79, distance: 46.1
click at [430, 79] on div "[PERSON_NAME][DATE] 10:48 AM [PERSON_NAME] MECHANICAL LLC [STREET_ADDRESS] Get …" at bounding box center [612, 129] width 508 height 100
copy label "[PERSON_NAME]"
click at [434, 144] on blockquote "[PERSON_NAME] Mechanical LLC just saved the day at my place! Our AC went out du…" at bounding box center [620, 142] width 462 height 32
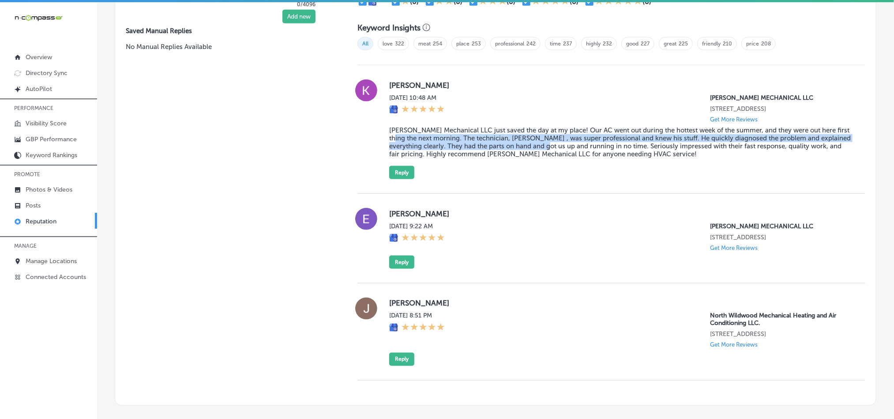
drag, startPoint x: 379, startPoint y: 132, endPoint x: 538, endPoint y: 145, distance: 159.4
click at [538, 145] on div "[PERSON_NAME][DATE] 10:48 AM [PERSON_NAME] MECHANICAL LLC [STREET_ADDRESS] Get …" at bounding box center [612, 129] width 508 height 100
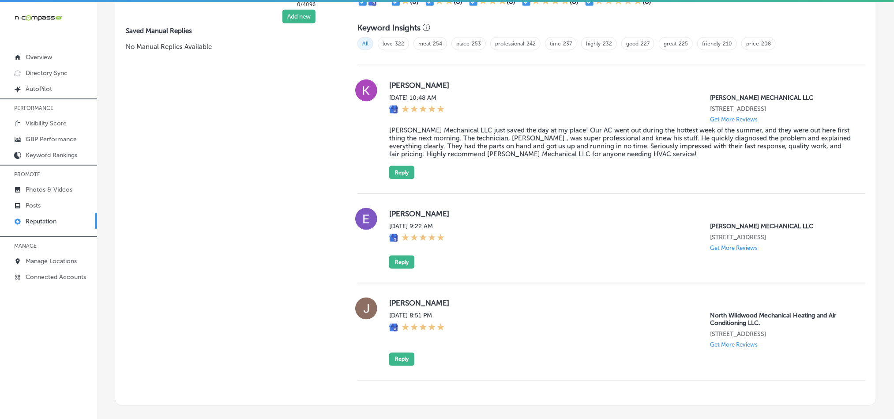
click at [575, 159] on div "[PERSON_NAME][DATE] 10:48 AM [PERSON_NAME] MECHANICAL LLC [STREET_ADDRESS] Get …" at bounding box center [620, 129] width 462 height 100
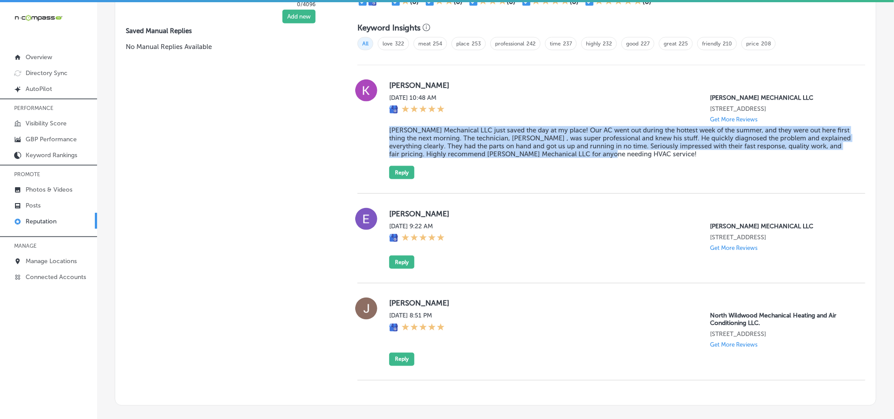
drag, startPoint x: 602, startPoint y: 151, endPoint x: 383, endPoint y: 128, distance: 221.1
click at [383, 128] on div "[PERSON_NAME][DATE] 10:48 AM [PERSON_NAME] MECHANICAL LLC [STREET_ADDRESS] Get …" at bounding box center [612, 129] width 508 height 100
copy blockquote "[PERSON_NAME] Mechanical LLC just saved the day at my place! Our AC went out du…"
click at [571, 174] on div "[PERSON_NAME][DATE] 10:48 AM [PERSON_NAME] MECHANICAL LLC [STREET_ADDRESS] Get …" at bounding box center [620, 129] width 462 height 100
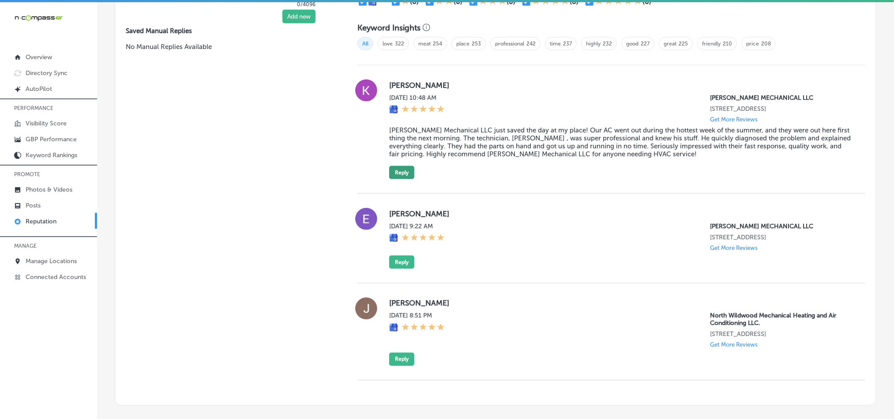
click at [397, 171] on button "Reply" at bounding box center [401, 172] width 25 height 13
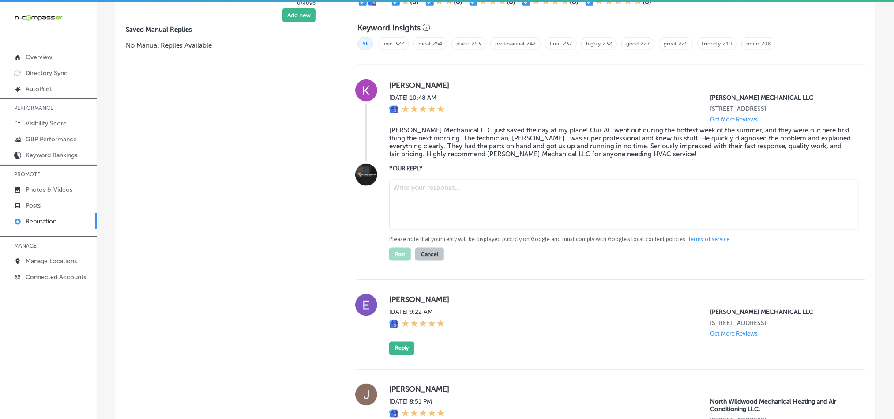
click at [445, 196] on textarea at bounding box center [624, 205] width 470 height 50
paste textarea "Thank you, [PERSON_NAME], for the fantastic review! We’re glad [PERSON_NAME] Me…"
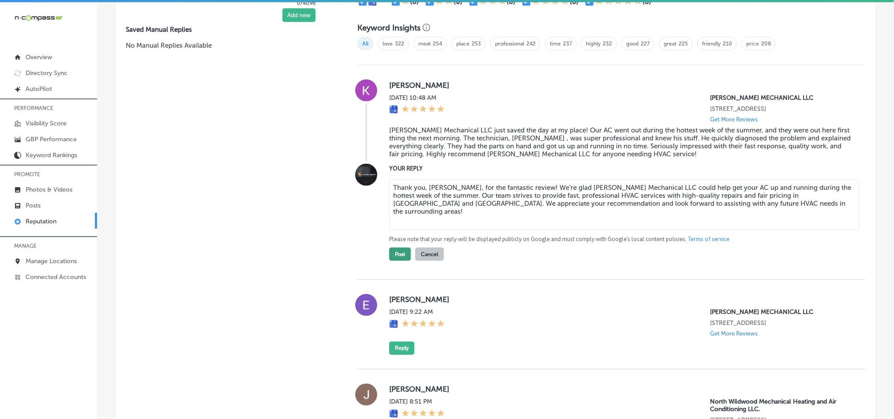
type textarea "Thank you, [PERSON_NAME], for the fantastic review! We’re glad [PERSON_NAME] Me…"
click at [398, 250] on button "Post" at bounding box center [400, 254] width 22 height 13
type textarea "x"
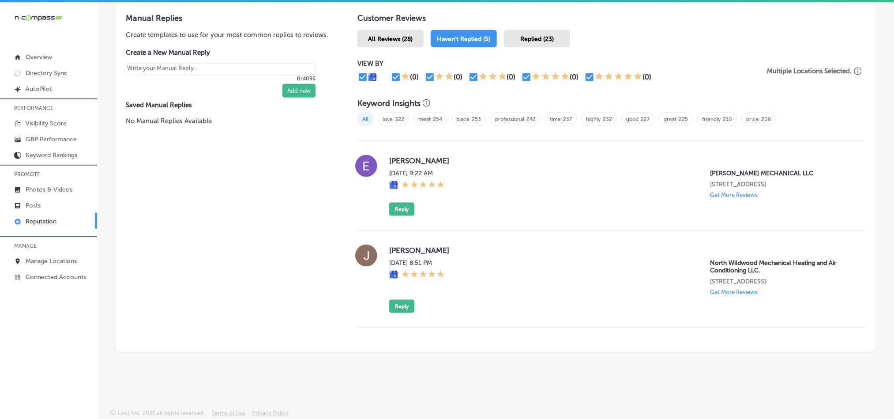
drag, startPoint x: 389, startPoint y: 154, endPoint x: 448, endPoint y: 152, distance: 58.3
click at [448, 156] on label "[PERSON_NAME]" at bounding box center [620, 160] width 462 height 9
click at [458, 156] on label "[PERSON_NAME]" at bounding box center [620, 160] width 462 height 9
drag, startPoint x: 384, startPoint y: 152, endPoint x: 465, endPoint y: 150, distance: 80.8
click at [465, 155] on div "[PERSON_NAME][DATE] 9:22 AM [PERSON_NAME] MECHANICAL LLC [STREET_ADDRESS] Get M…" at bounding box center [612, 185] width 508 height 61
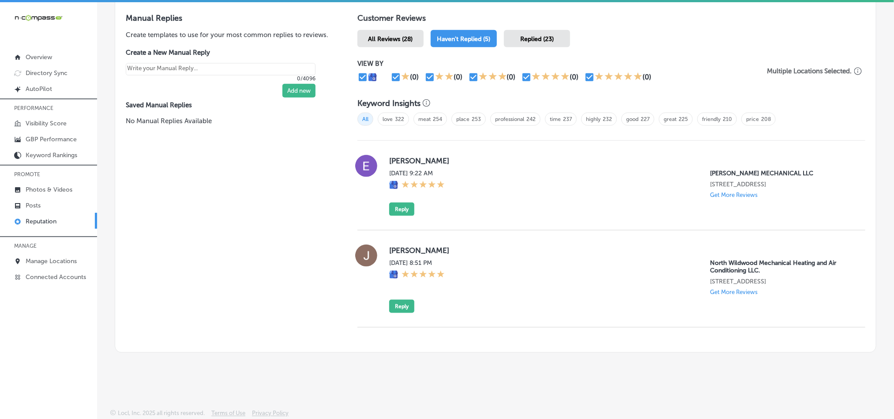
copy label "[PERSON_NAME]"
click at [456, 194] on div "[PERSON_NAME][DATE] 9:22 AM [PERSON_NAME] MECHANICAL LLC [STREET_ADDRESS] Get M…" at bounding box center [620, 185] width 462 height 61
click at [512, 176] on div "[DATE] 9:22 AM [PERSON_NAME] MECHANICAL LLC [STREET_ADDRESS] Get More Reviews" at bounding box center [620, 183] width 462 height 29
click at [395, 203] on button "Reply" at bounding box center [401, 209] width 25 height 13
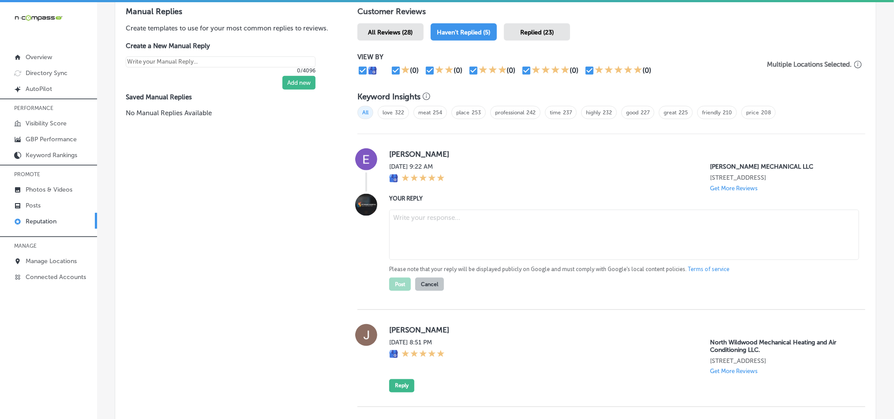
click at [436, 230] on textarea at bounding box center [624, 235] width 470 height 50
paste textarea "Thank you, [PERSON_NAME], for the 5-star review! We’re glad to know that [PERSO…"
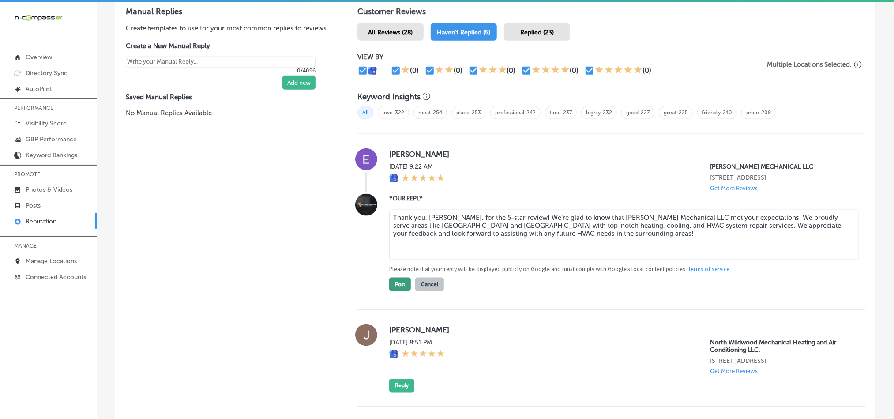
type textarea "Thank you, [PERSON_NAME], for the 5-star review! We’re glad to know that [PERSO…"
click at [397, 284] on button "Post" at bounding box center [400, 284] width 22 height 13
type textarea "x"
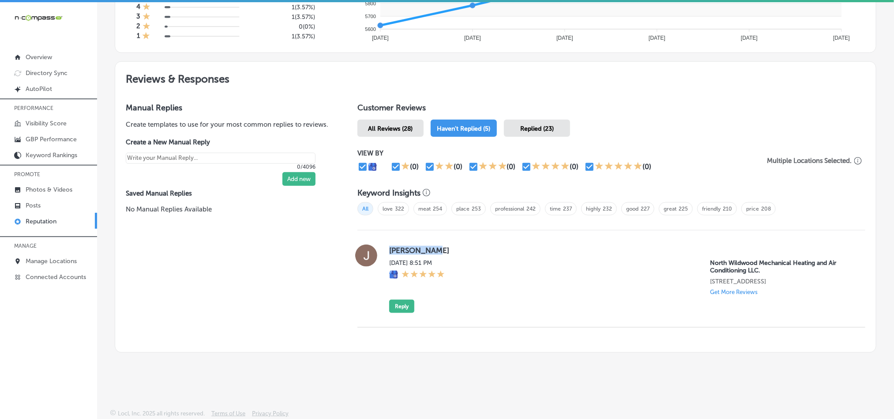
drag, startPoint x: 381, startPoint y: 247, endPoint x: 456, endPoint y: 247, distance: 74.2
click at [456, 247] on div "[PERSON_NAME] [DATE] 8:51 PM North Wildwood Mechanical Heating and Air Conditio…" at bounding box center [612, 279] width 508 height 68
copy label "[PERSON_NAME]"
click at [448, 320] on div "[PERSON_NAME] [DATE] 8:51 PM North Wildwood Mechanical Heating and Air Conditio…" at bounding box center [612, 278] width 508 height 97
click at [398, 303] on button "Reply" at bounding box center [401, 306] width 25 height 13
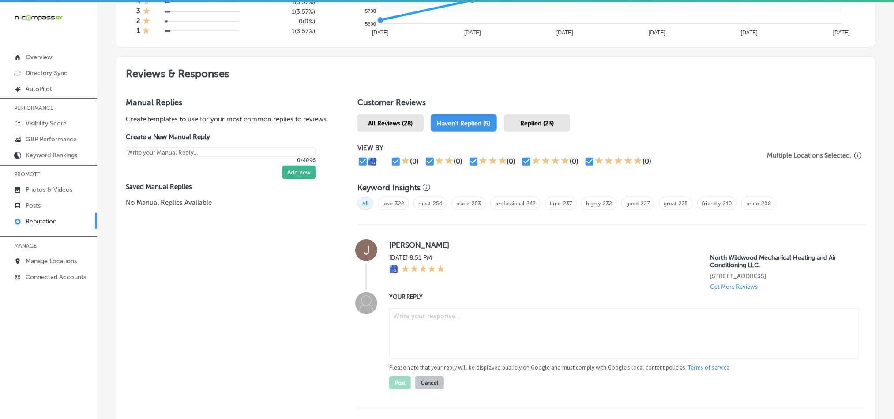
click at [420, 322] on textarea at bounding box center [624, 333] width 470 height 50
paste textarea "Thank you for the 5-star rating, [PERSON_NAME]! We’re so glad to hear that Nort…"
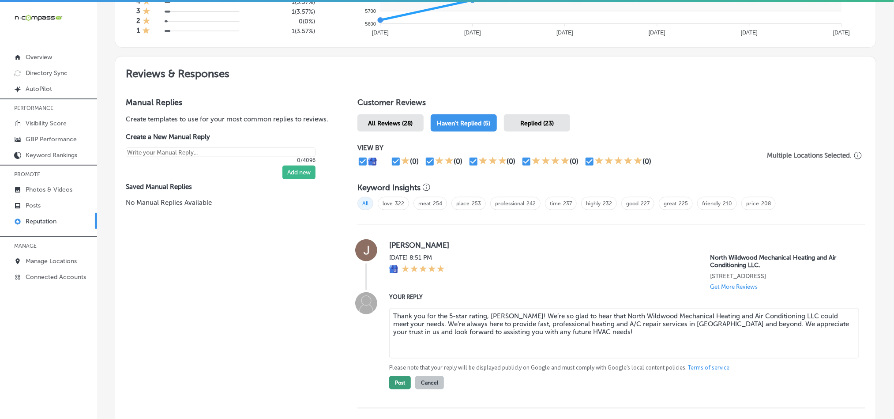
type textarea "Thank you for the 5-star rating, [PERSON_NAME]! We’re so glad to hear that Nort…"
click at [399, 389] on button "Post" at bounding box center [400, 382] width 22 height 13
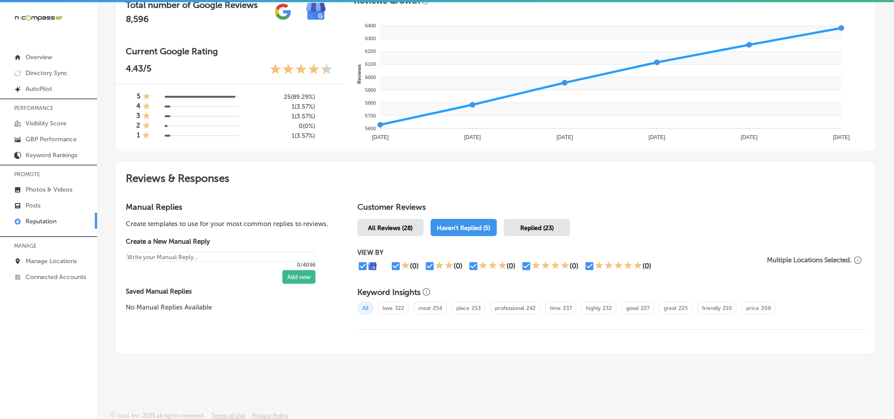
click at [526, 231] on div "Replied (23)" at bounding box center [537, 227] width 66 height 17
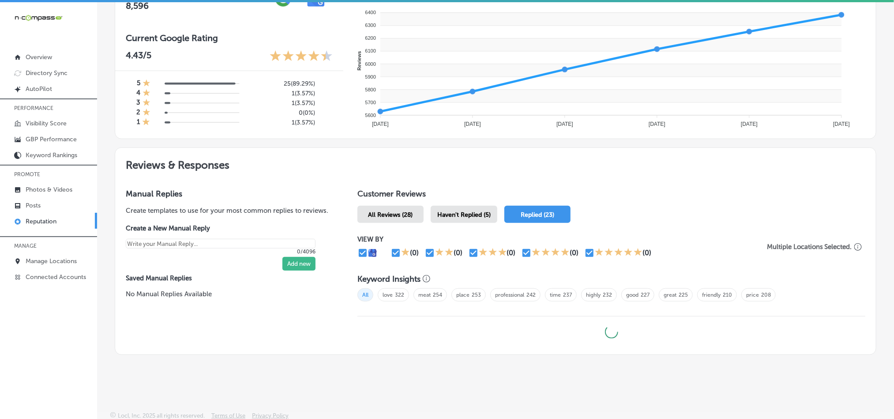
type textarea "x"
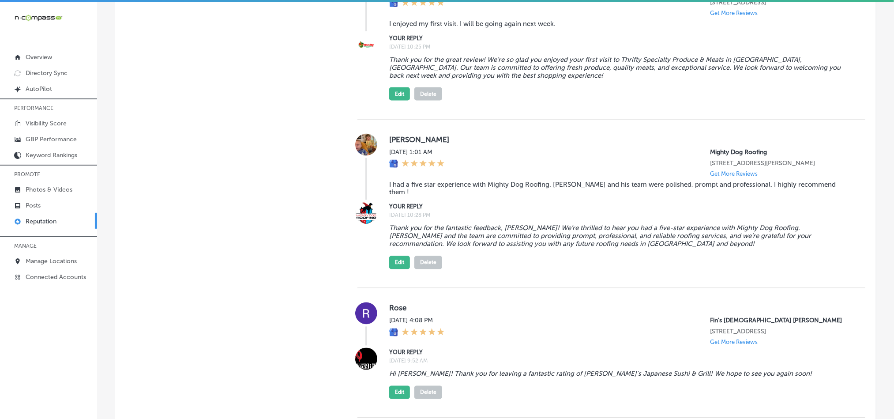
scroll to position [701, 0]
